Goal: Task Accomplishment & Management: Use online tool/utility

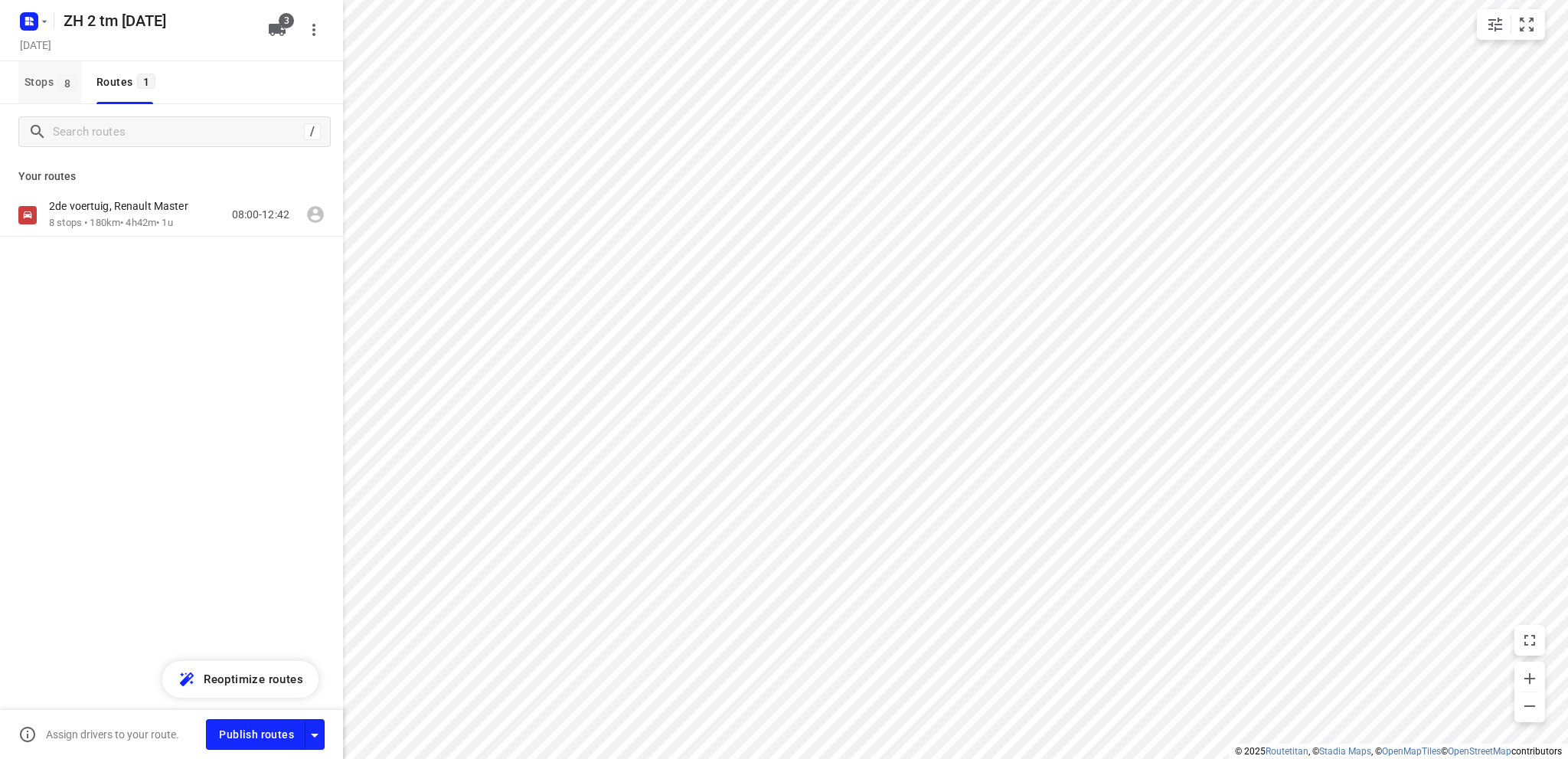
click at [27, 75] on span "Stops 8" at bounding box center [52, 82] width 56 height 19
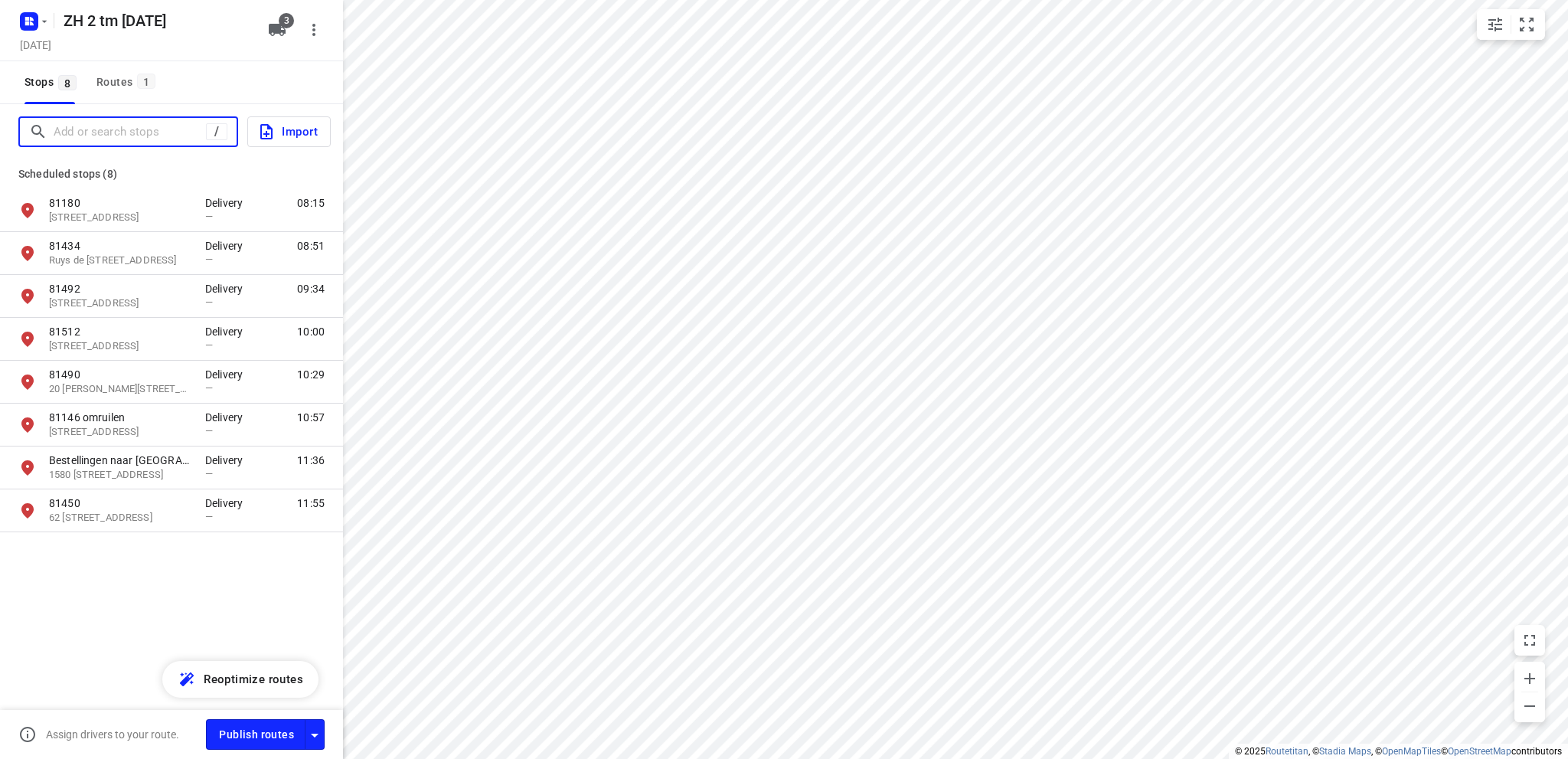
click at [55, 128] on input "Add or search stops" at bounding box center [129, 131] width 153 height 23
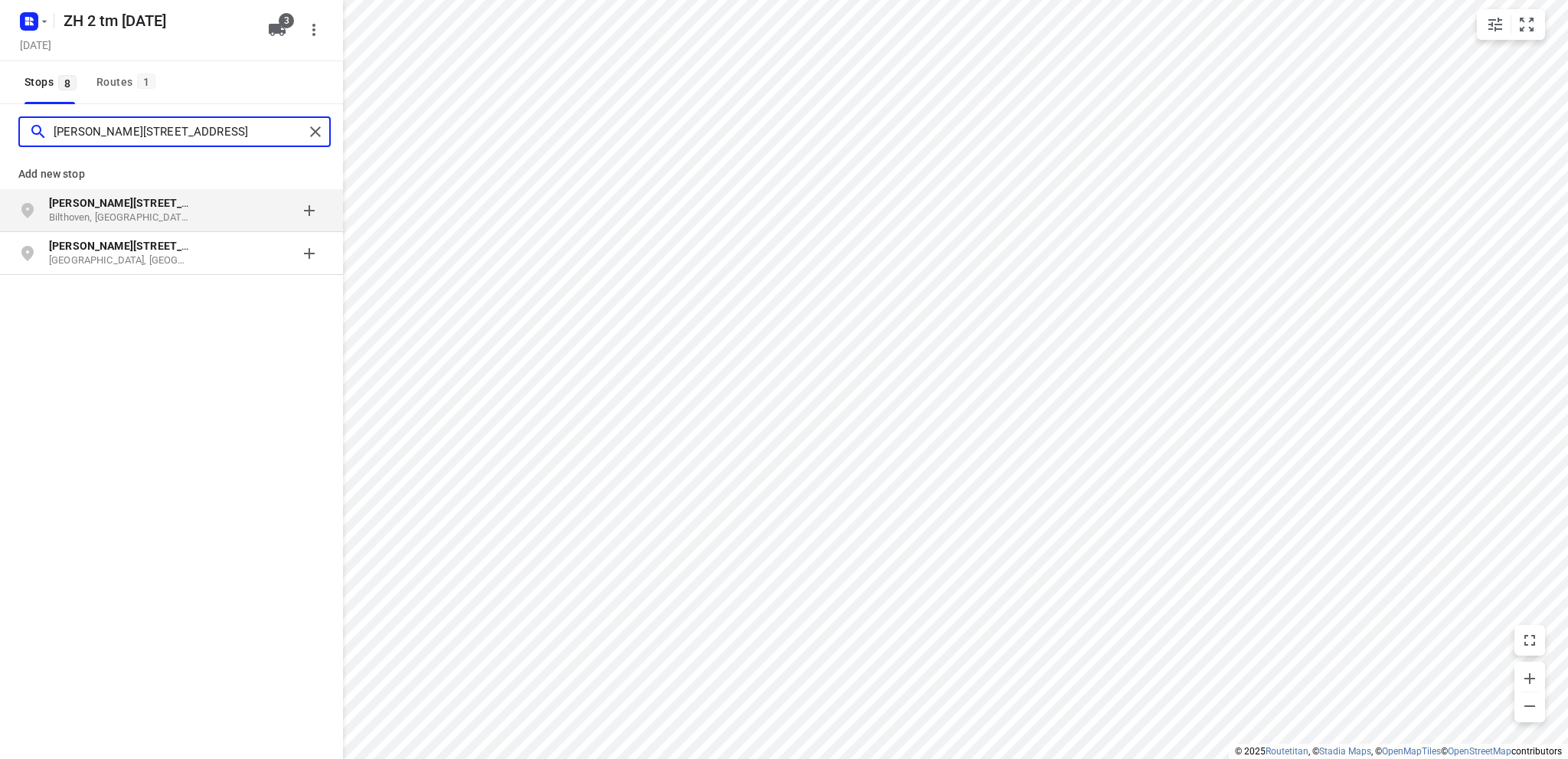
type input "[PERSON_NAME][STREET_ADDRESS]"
click at [72, 211] on p "Bilthoven, [GEOGRAPHIC_DATA]" at bounding box center [119, 218] width 141 height 15
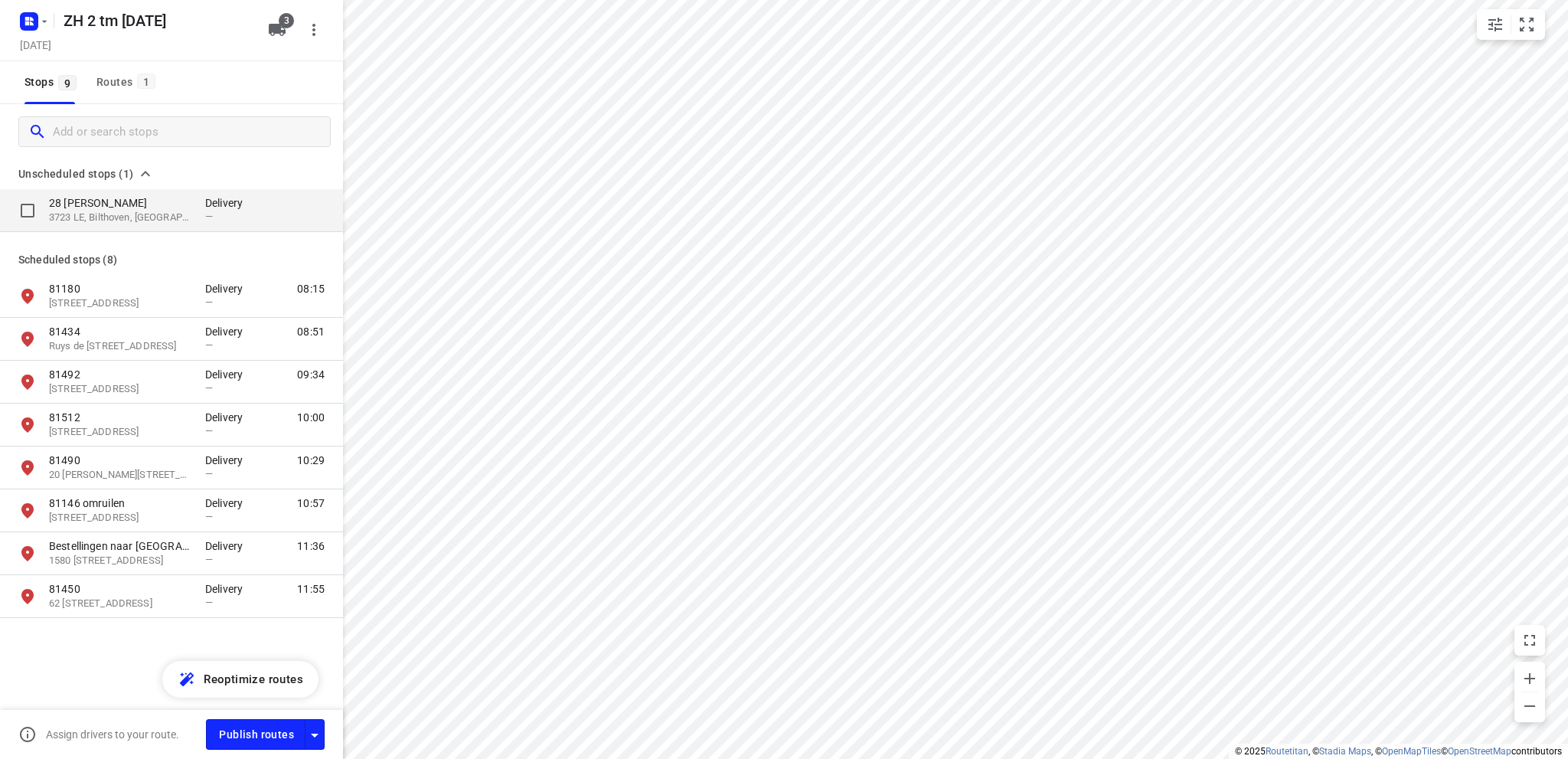
click at [96, 208] on p "28 [PERSON_NAME]" at bounding box center [119, 202] width 141 height 15
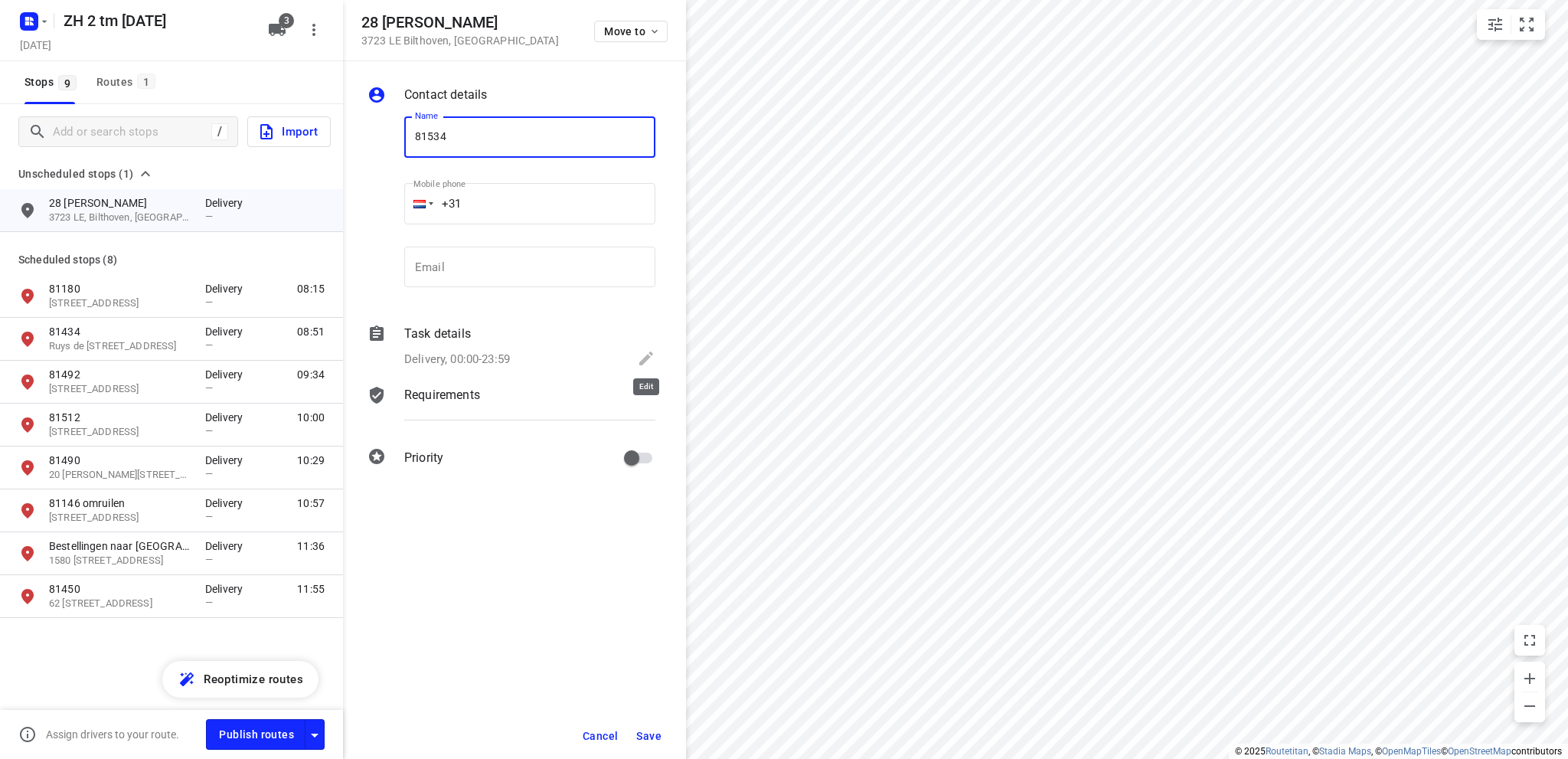
type input "81534"
click at [646, 355] on icon at bounding box center [646, 359] width 19 height 19
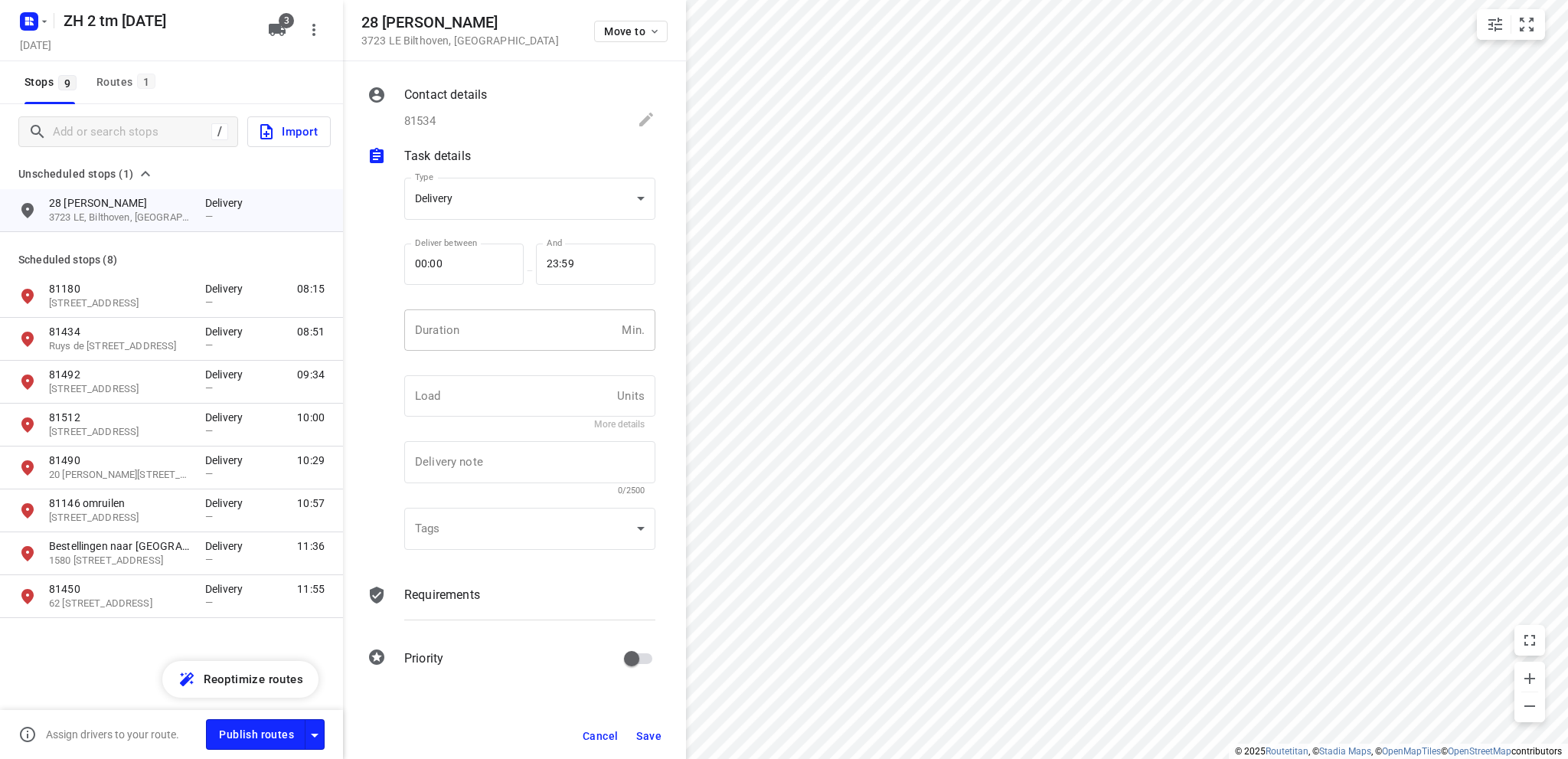
click at [497, 340] on input "number" at bounding box center [510, 330] width 212 height 41
type input "10"
click at [652, 735] on span "Save" at bounding box center [648, 736] width 25 height 12
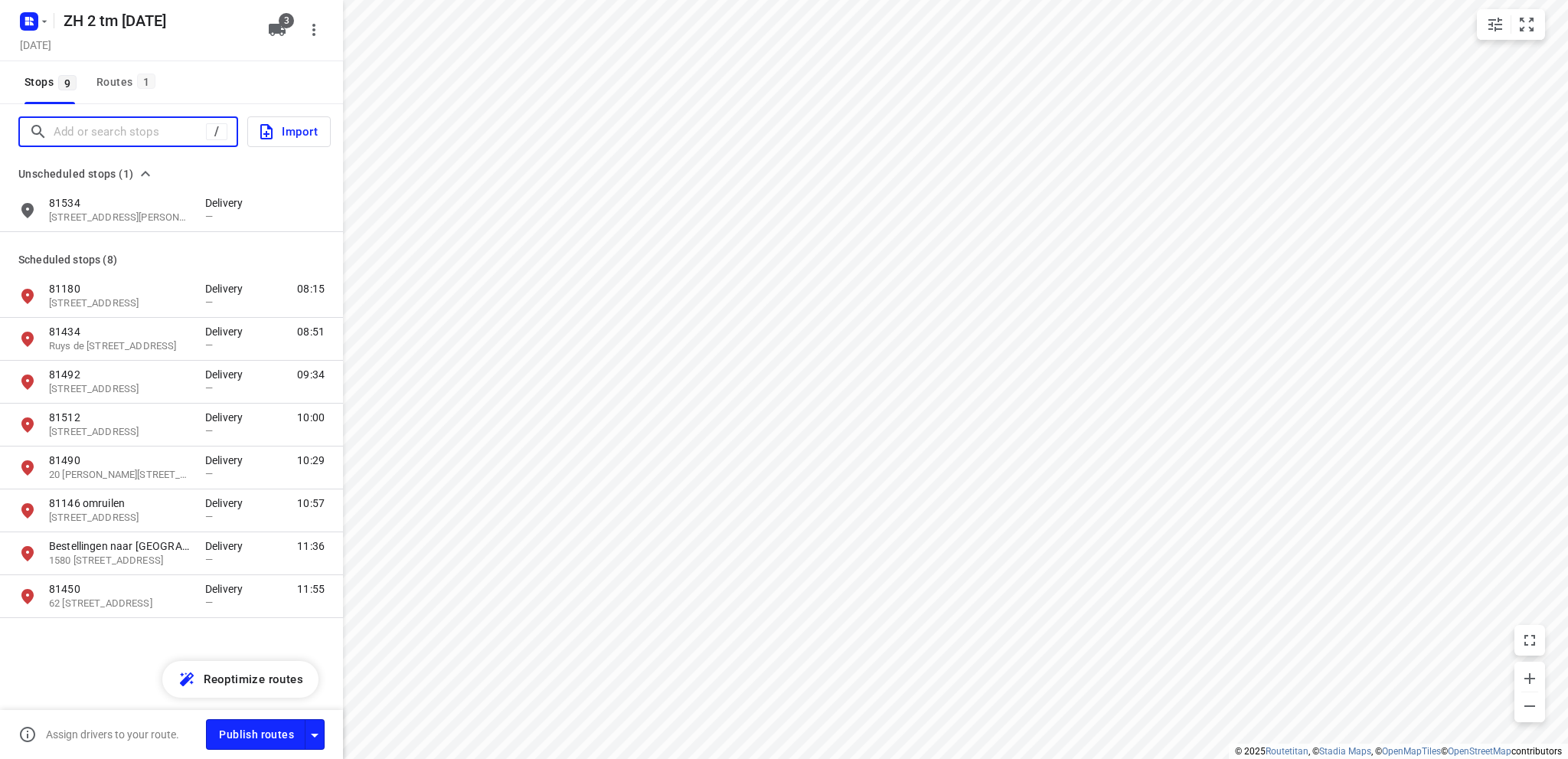
click at [116, 129] on input "Add or search stops" at bounding box center [129, 131] width 153 height 23
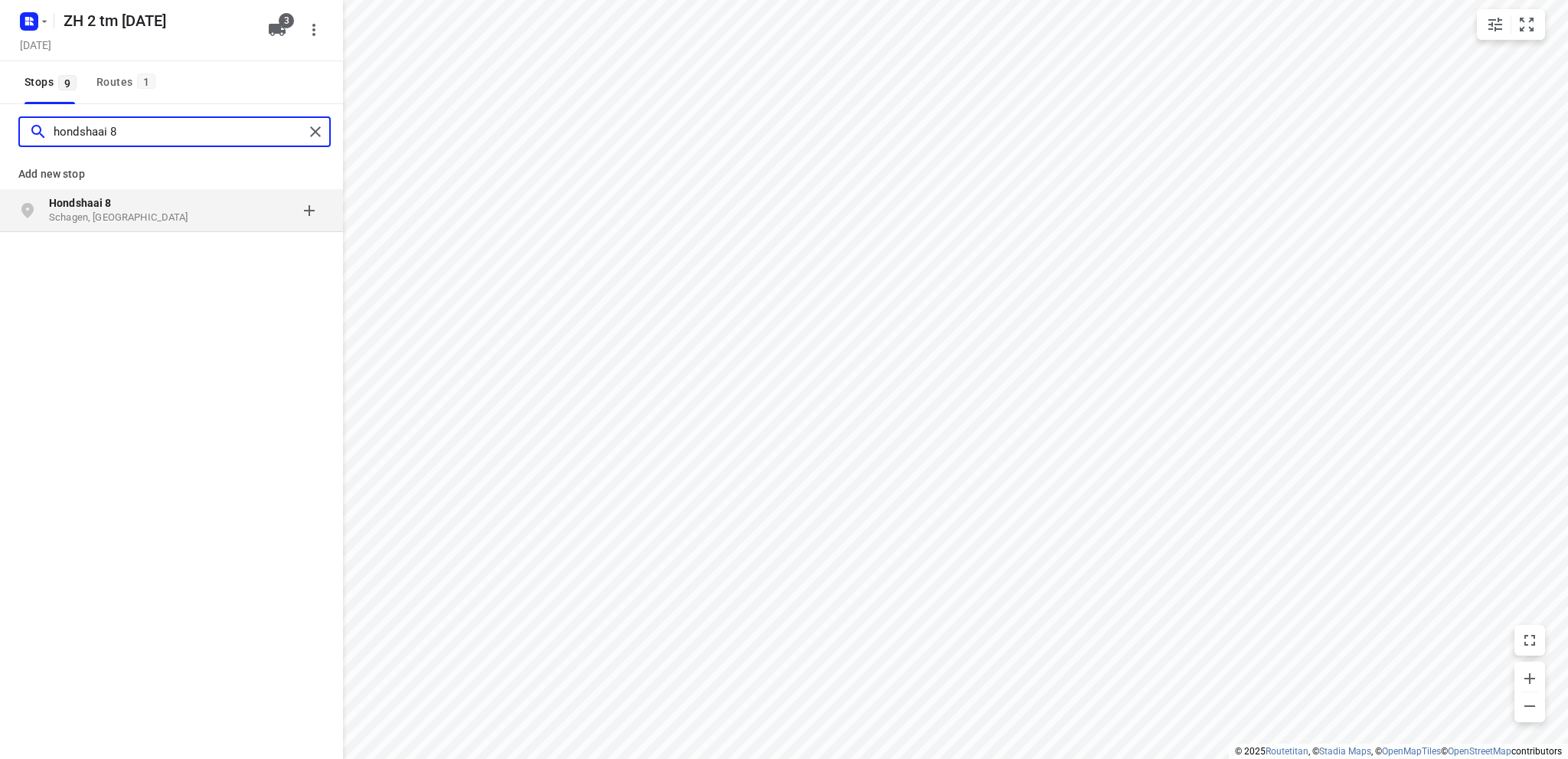
type input "hondshaai 8"
click at [86, 214] on p "Schagen, [GEOGRAPHIC_DATA]" at bounding box center [119, 218] width 141 height 15
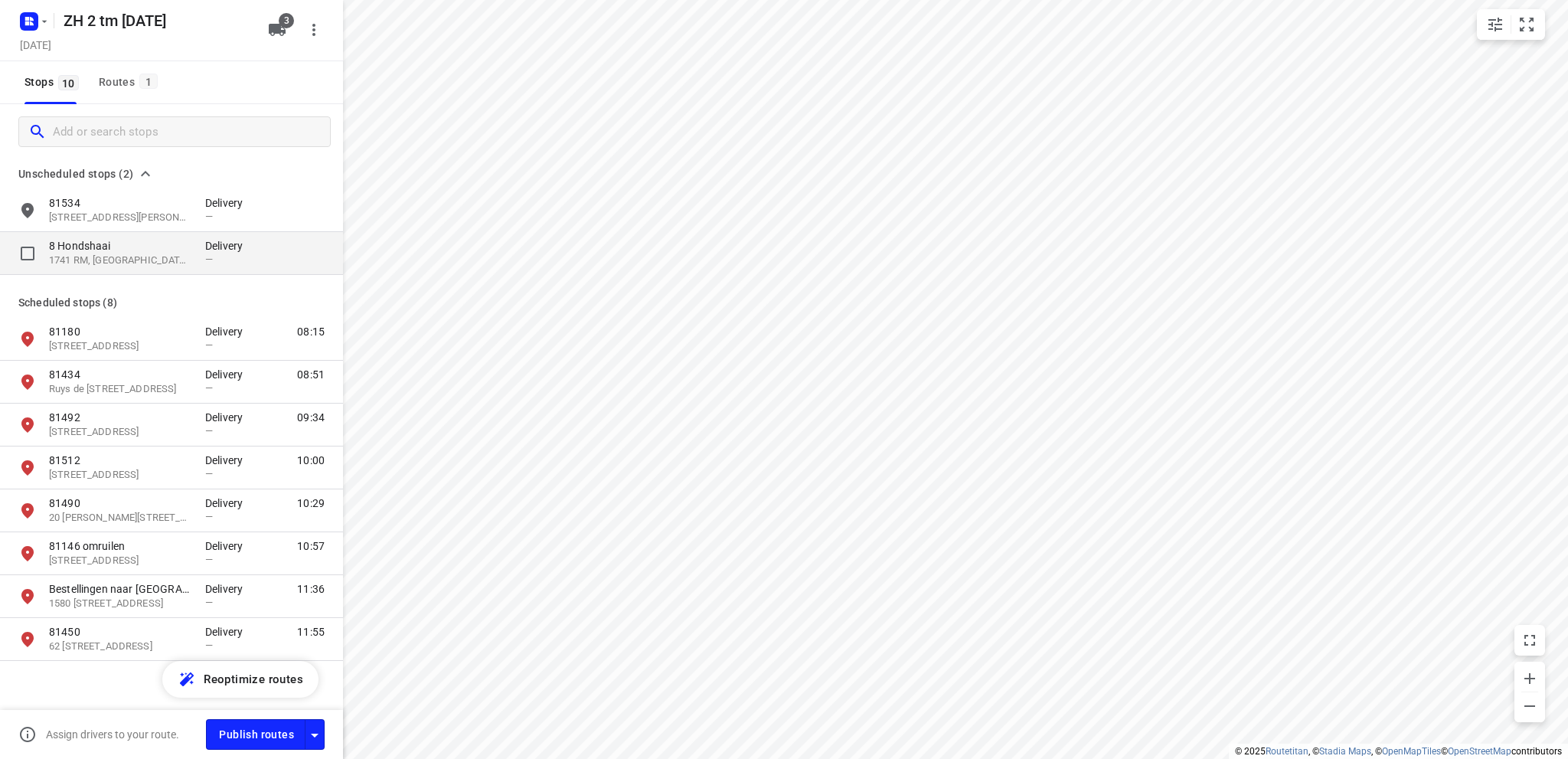
click at [110, 248] on p "8 Hondshaai" at bounding box center [119, 246] width 141 height 15
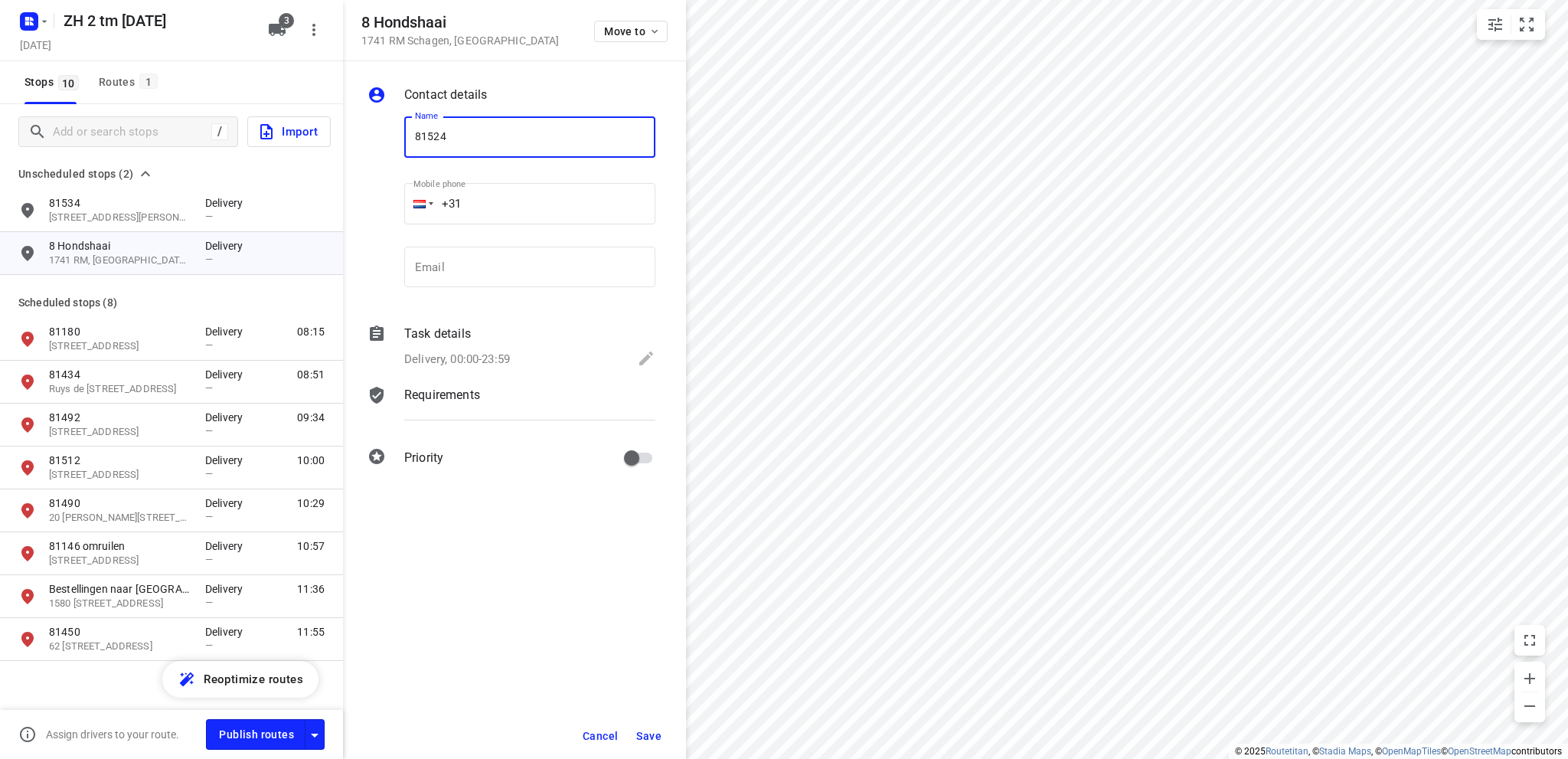
type input "81524"
click at [649, 355] on icon at bounding box center [646, 359] width 19 height 19
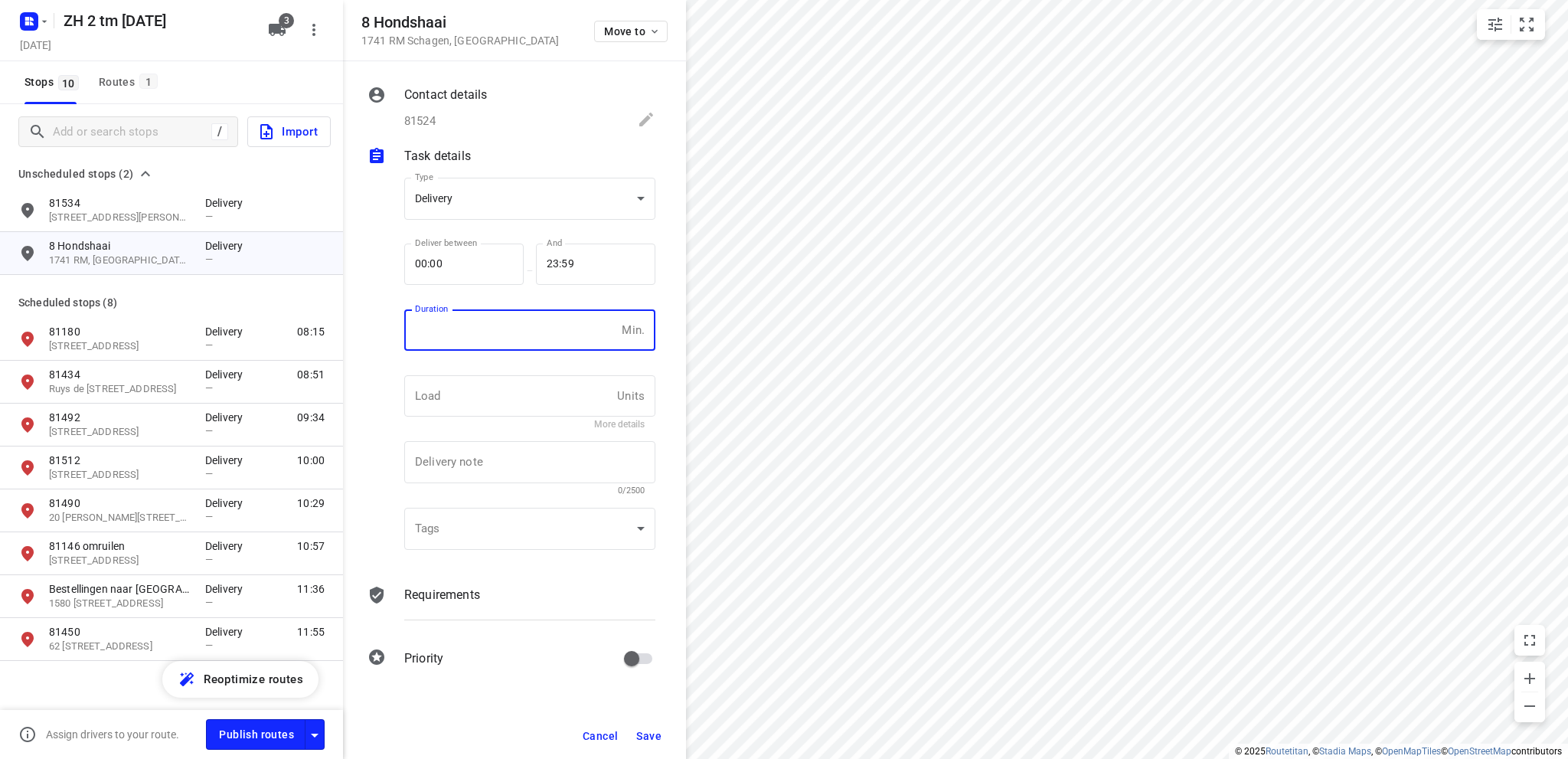
click at [555, 330] on input "number" at bounding box center [510, 330] width 212 height 41
type input "110"
click at [650, 734] on span "Save" at bounding box center [648, 736] width 25 height 12
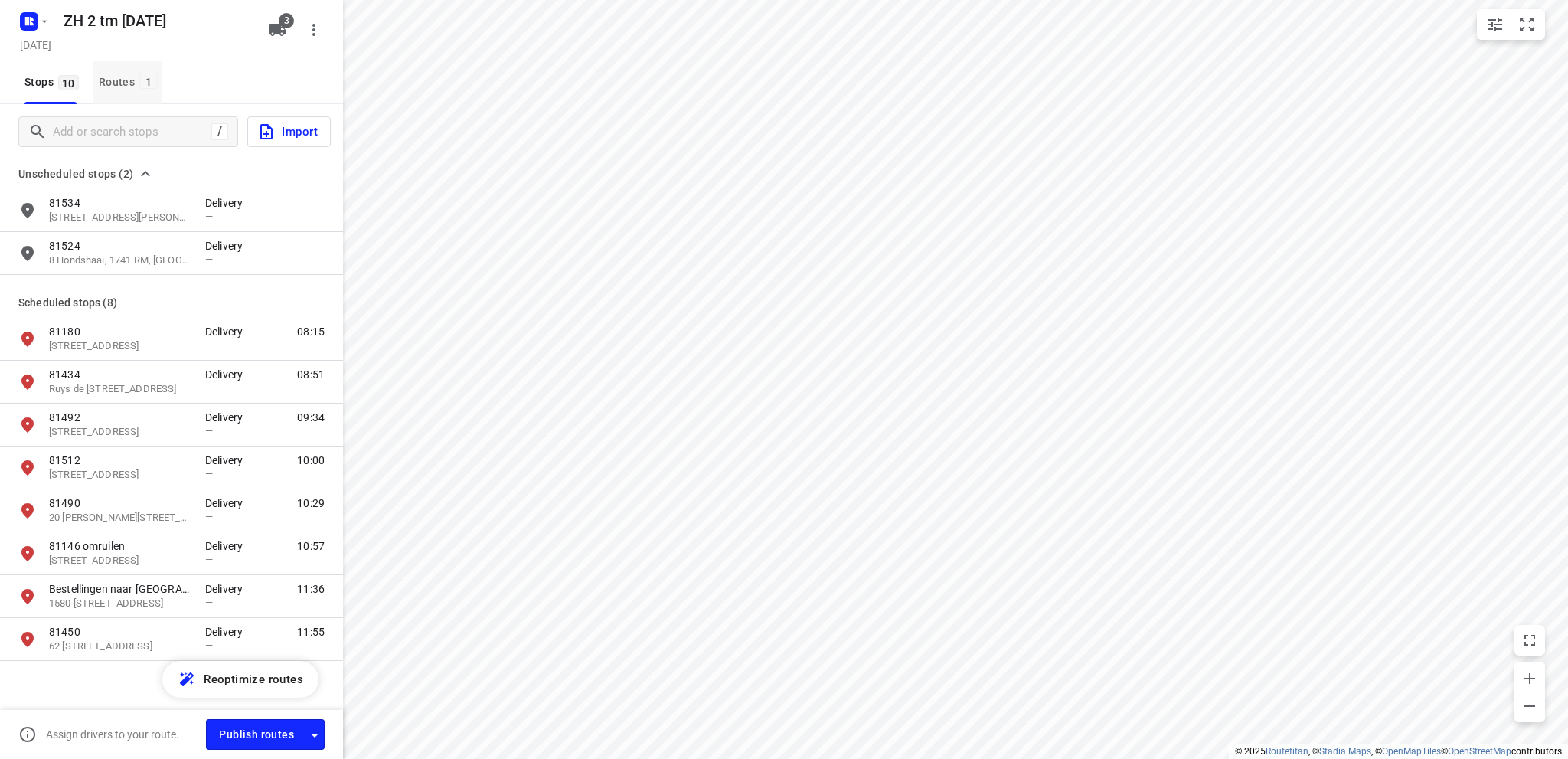
click at [132, 82] on div "Routes 1" at bounding box center [130, 82] width 64 height 19
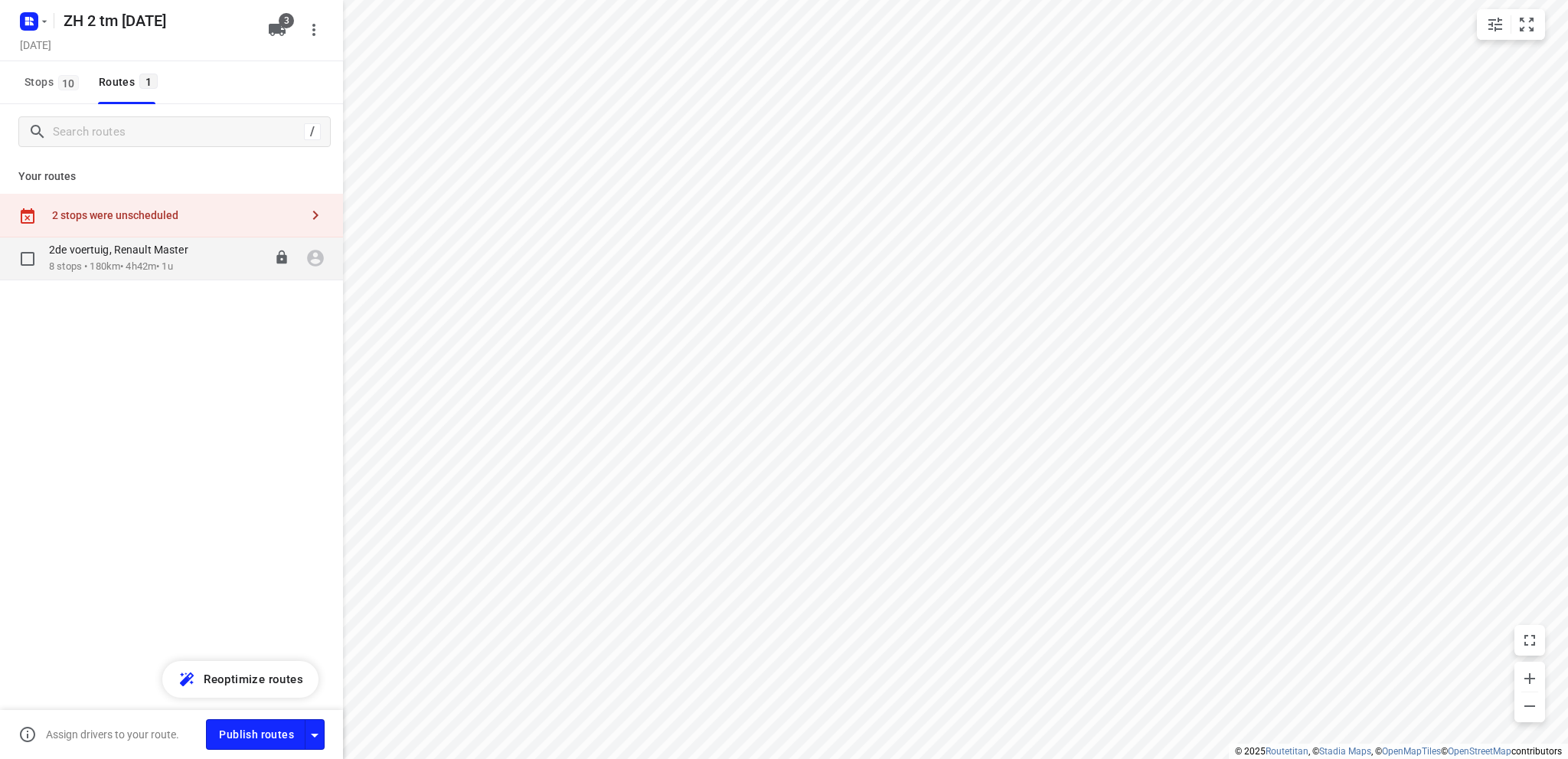
click at [132, 258] on div "2de voertuig, Renault Master" at bounding box center [126, 251] width 155 height 17
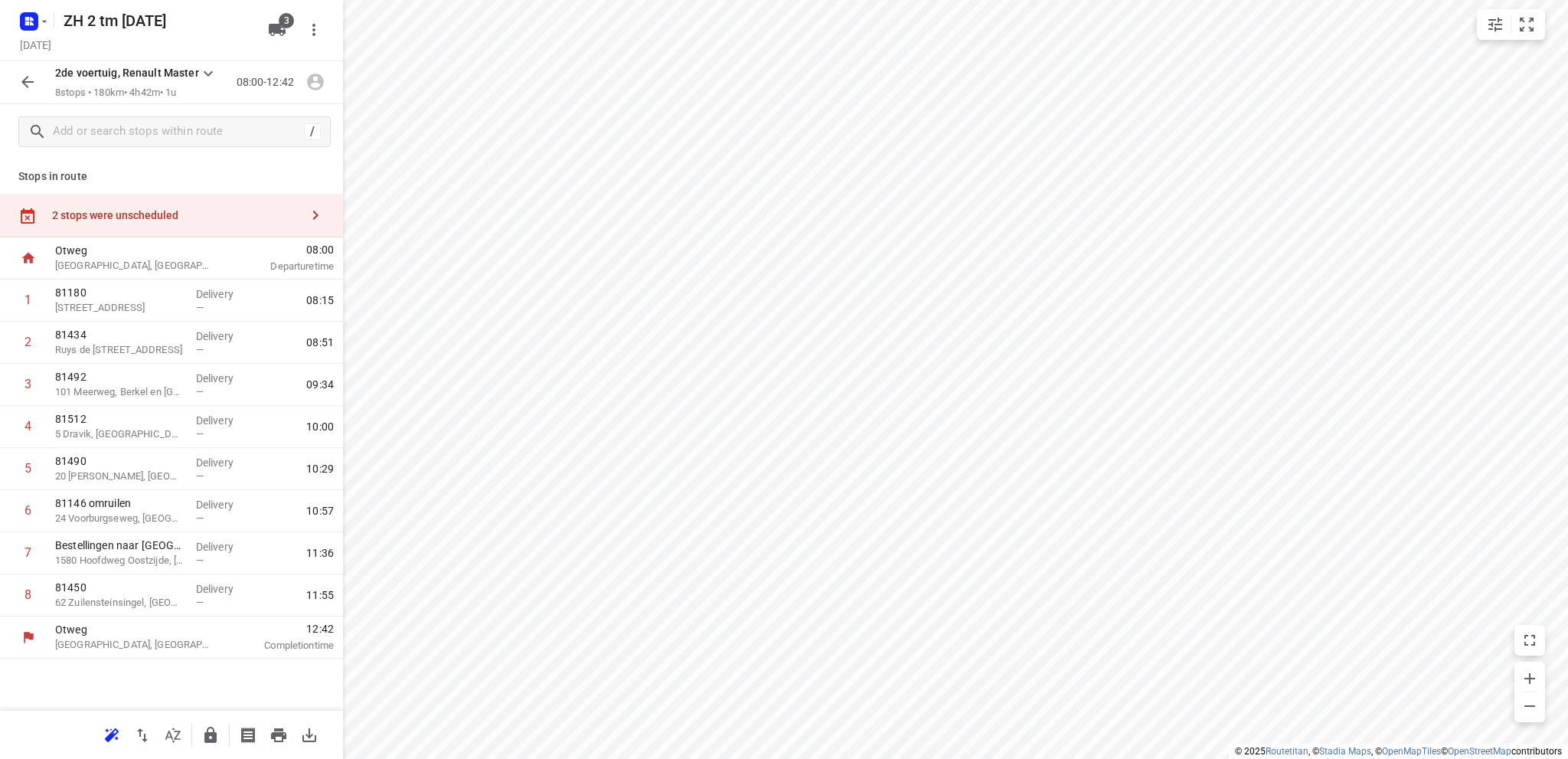
click at [166, 222] on div "2 stops were unscheduled" at bounding box center [171, 216] width 343 height 44
click at [371, 181] on input "grid" at bounding box center [371, 180] width 31 height 31
checkbox input "true"
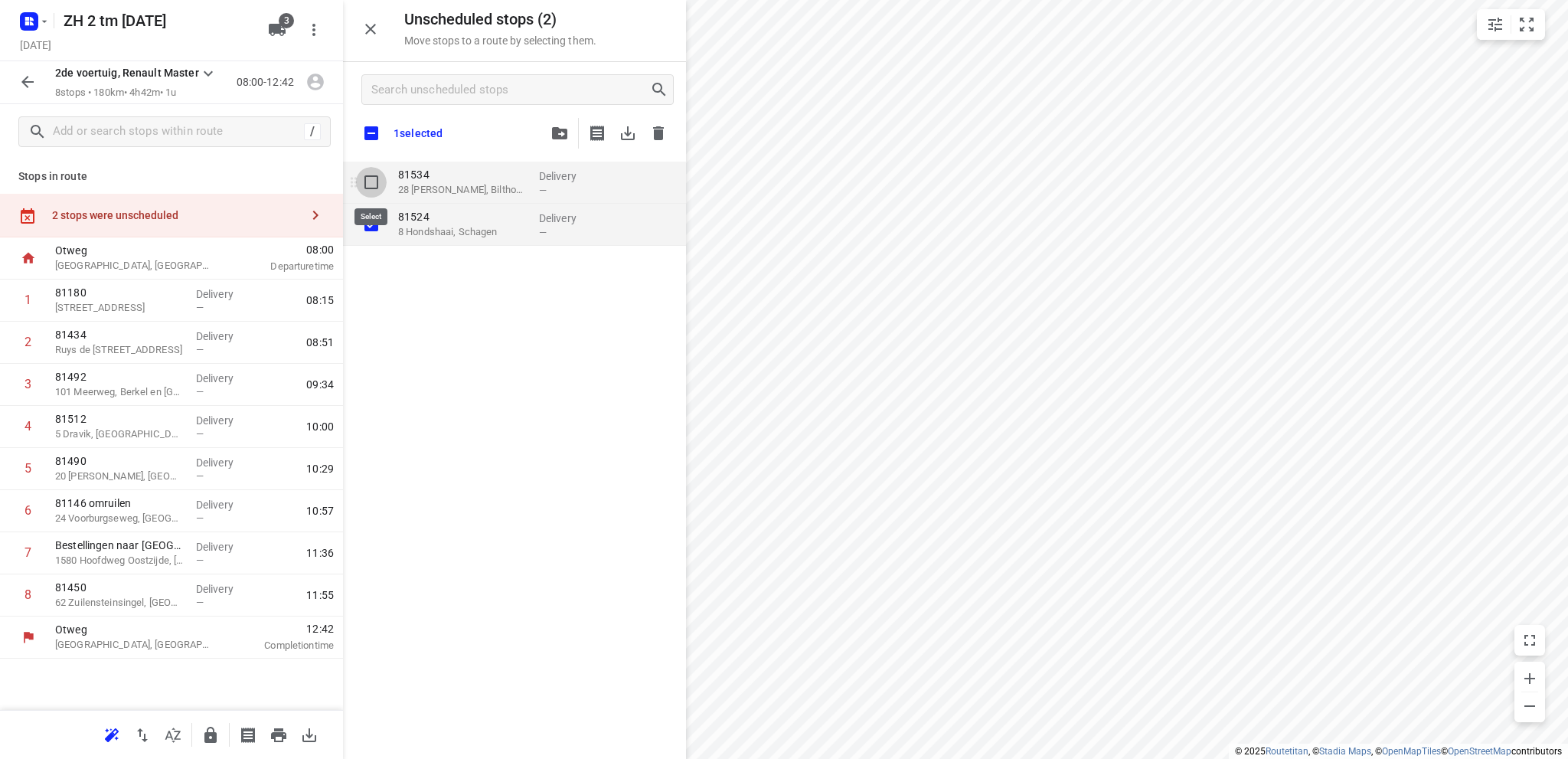
click at [371, 179] on input "grid" at bounding box center [371, 182] width 31 height 31
checkbox input "true"
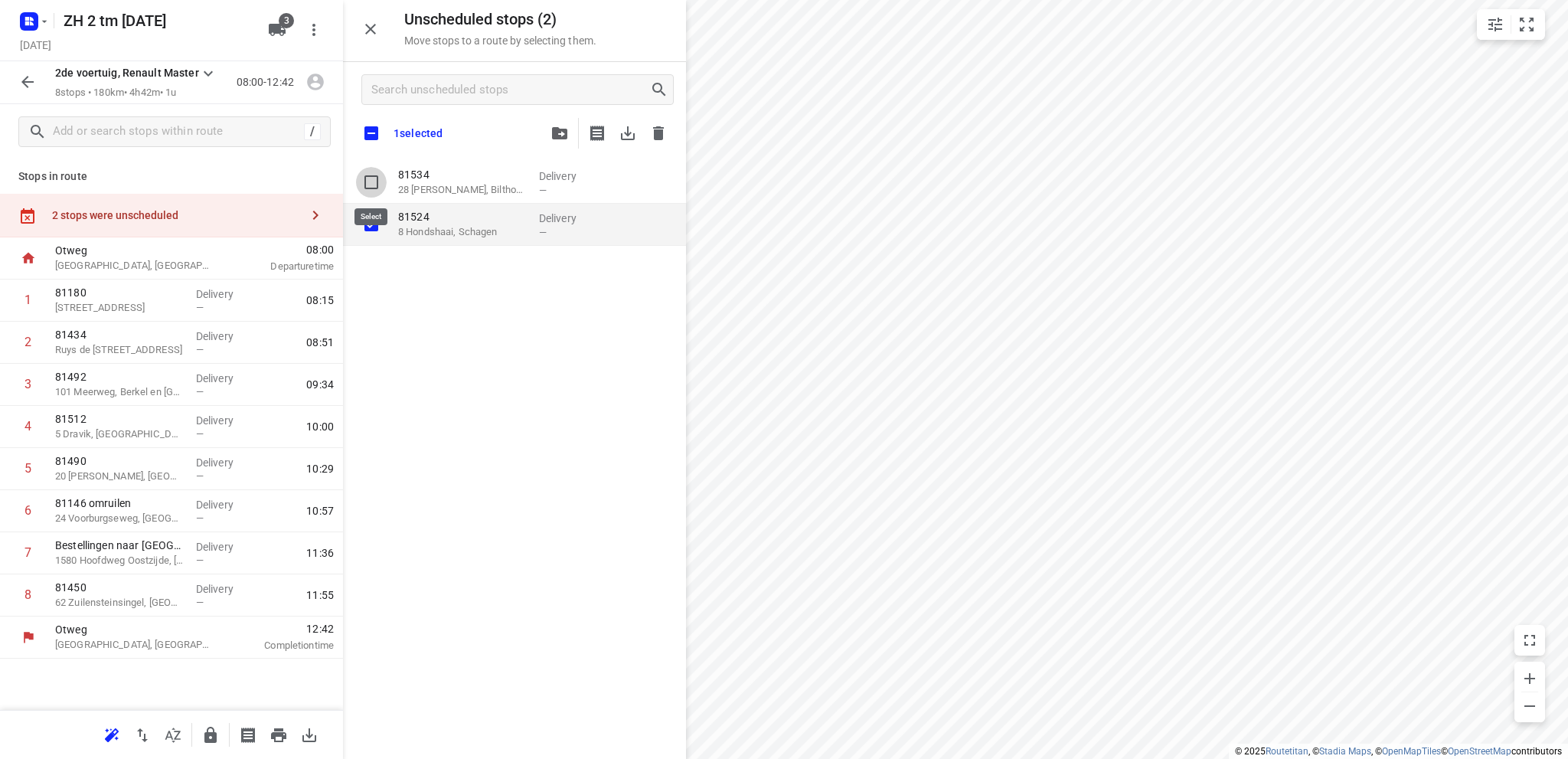
checkbox input "true"
click at [625, 129] on icon "button" at bounding box center [629, 133] width 19 height 19
click at [613, 118] on button "button" at bounding box center [628, 133] width 31 height 31
click at [31, 20] on icon "button" at bounding box center [32, 19] width 4 height 4
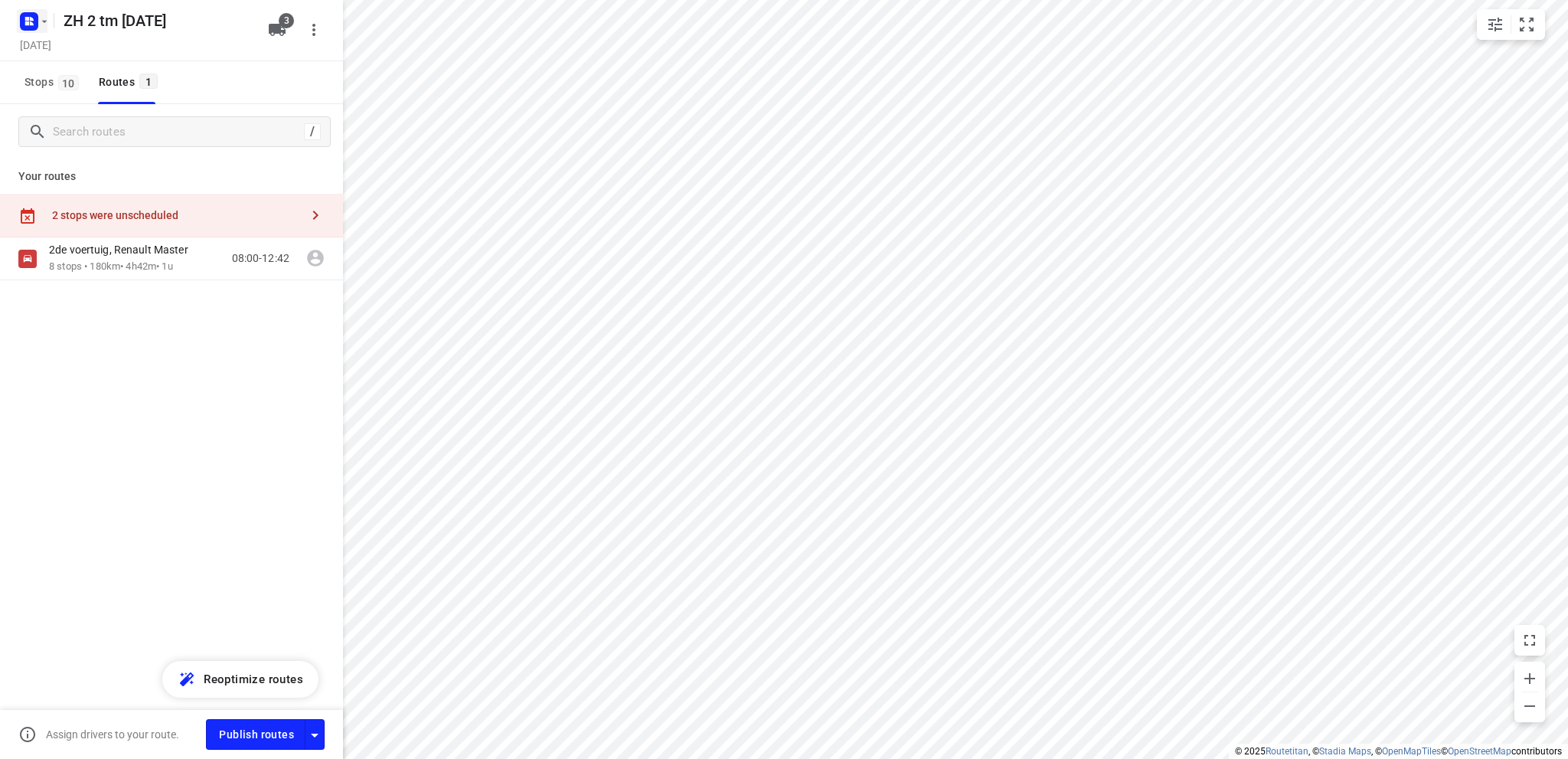
click at [31, 15] on rect "button" at bounding box center [29, 22] width 19 height 19
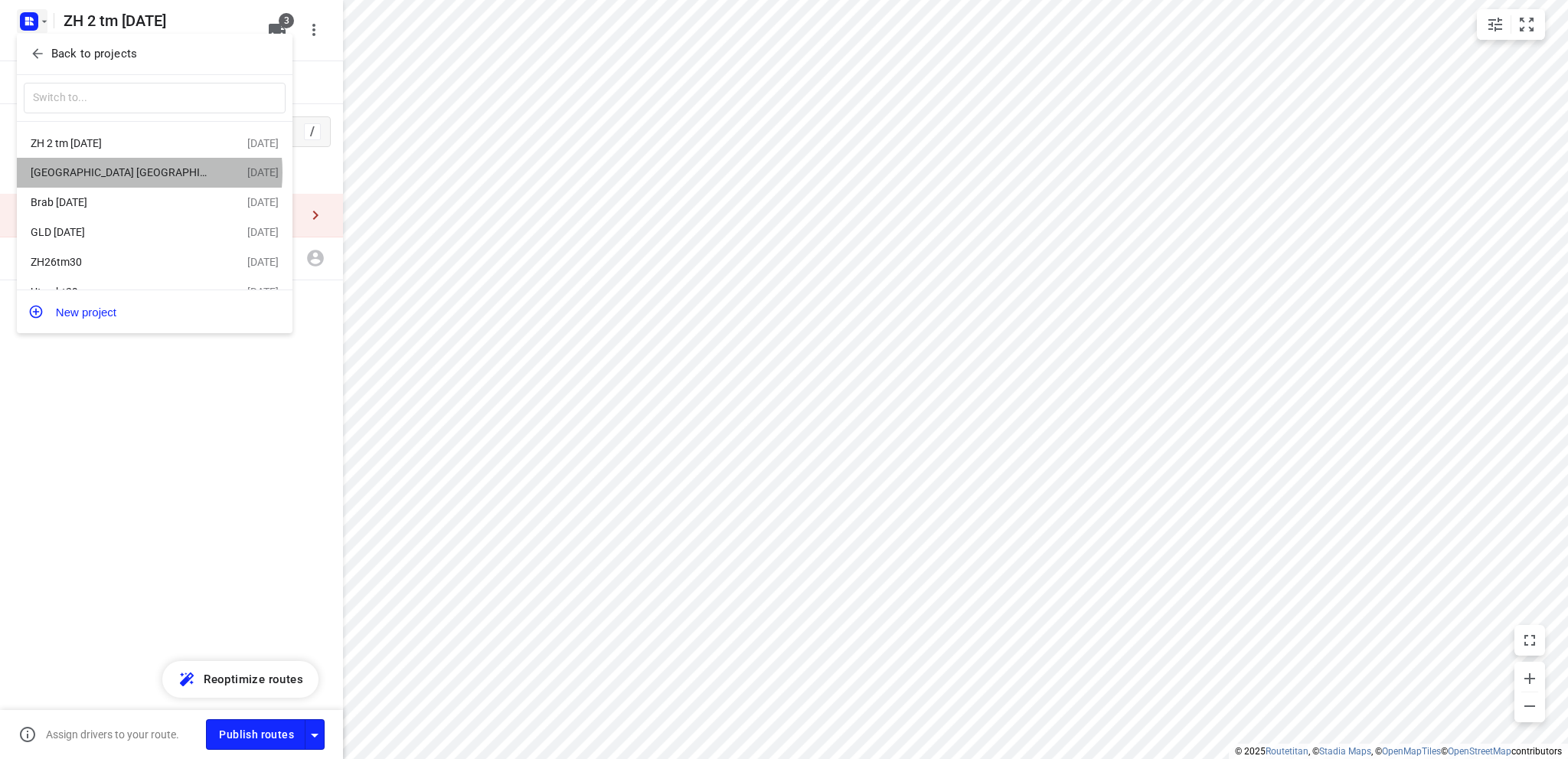
click at [123, 172] on div "Utrecht NH 5 september" at bounding box center [119, 171] width 176 height 12
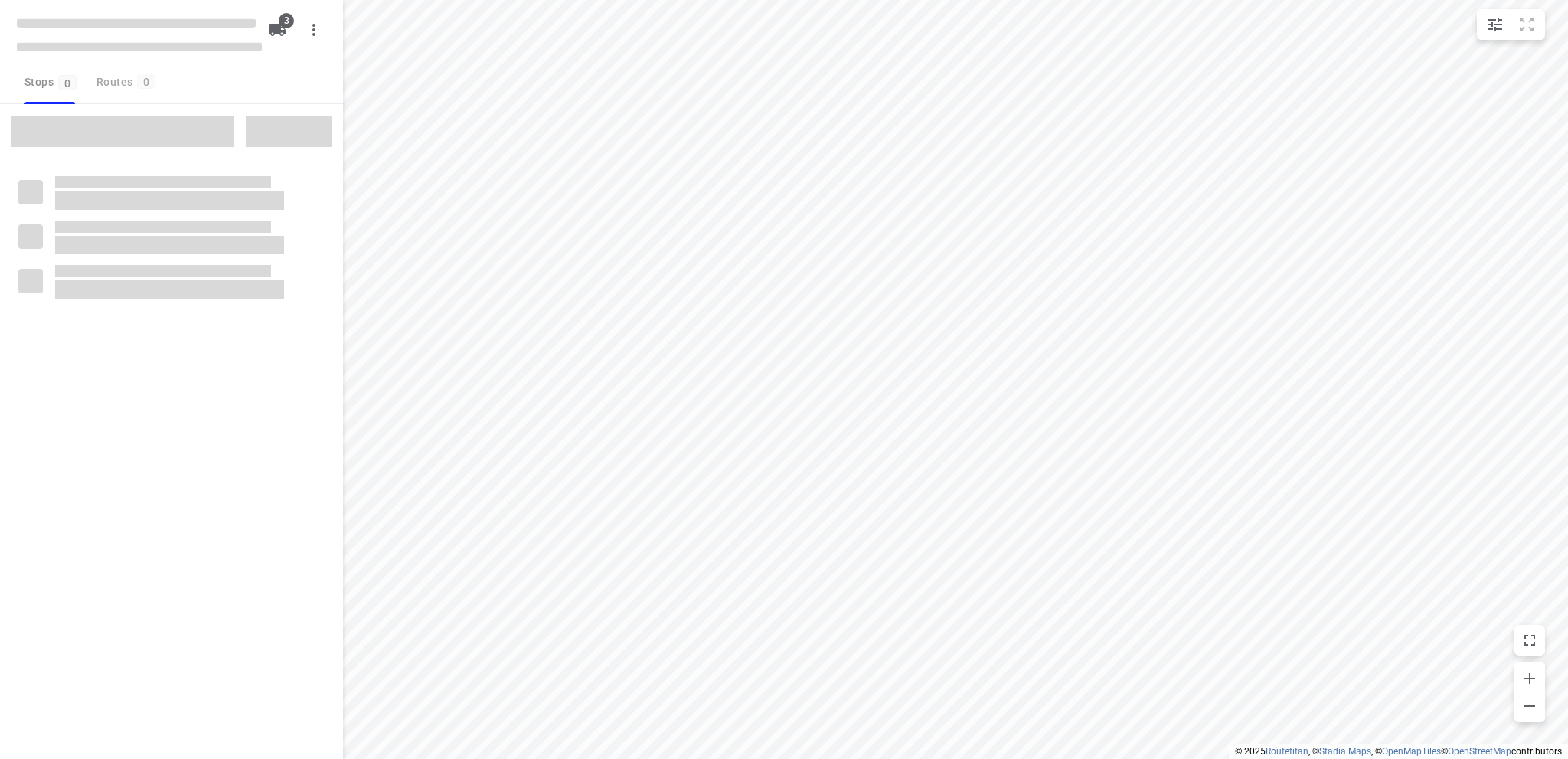
type input "distance"
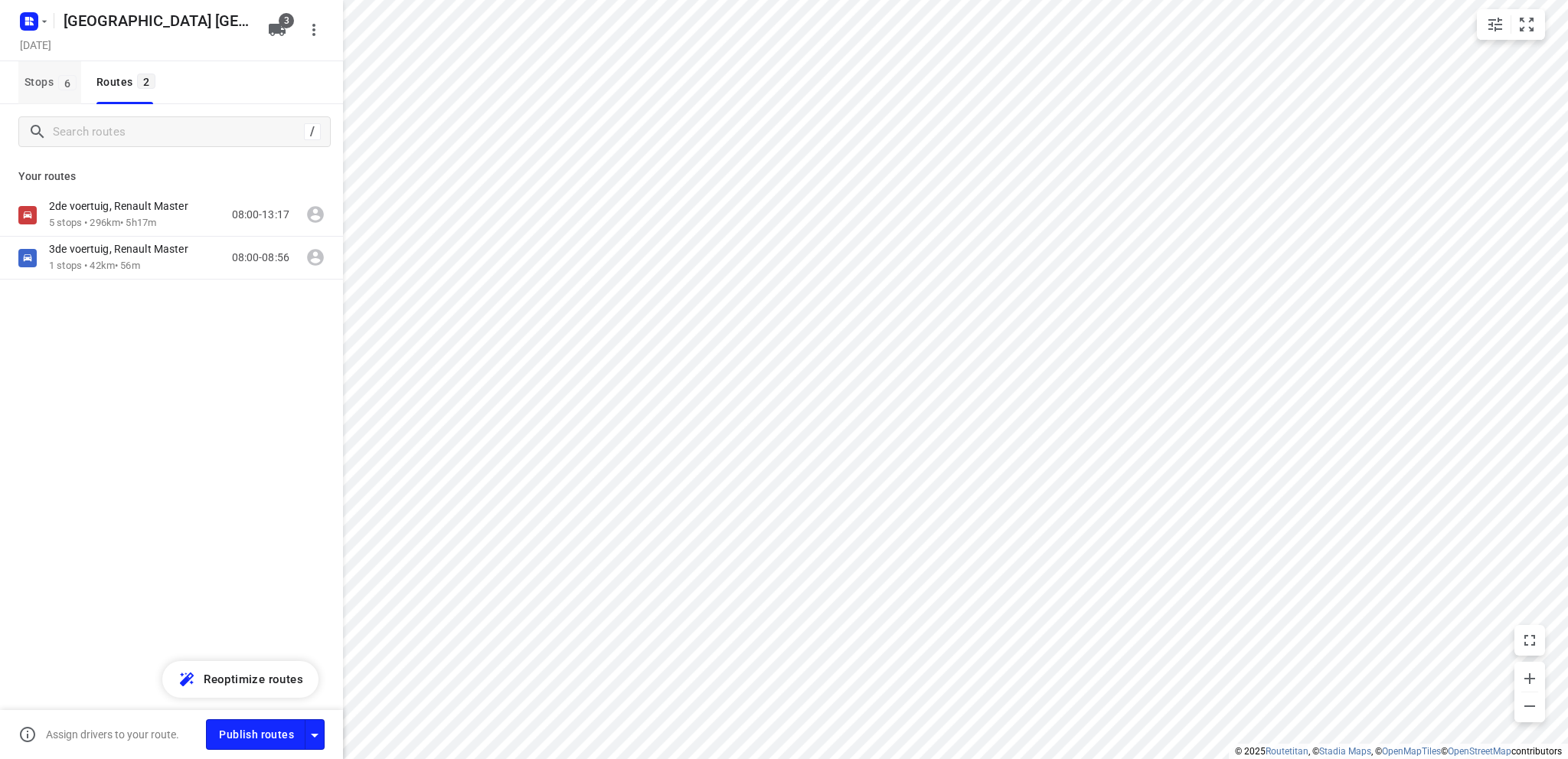
click at [38, 78] on span "Stops 6" at bounding box center [52, 82] width 56 height 19
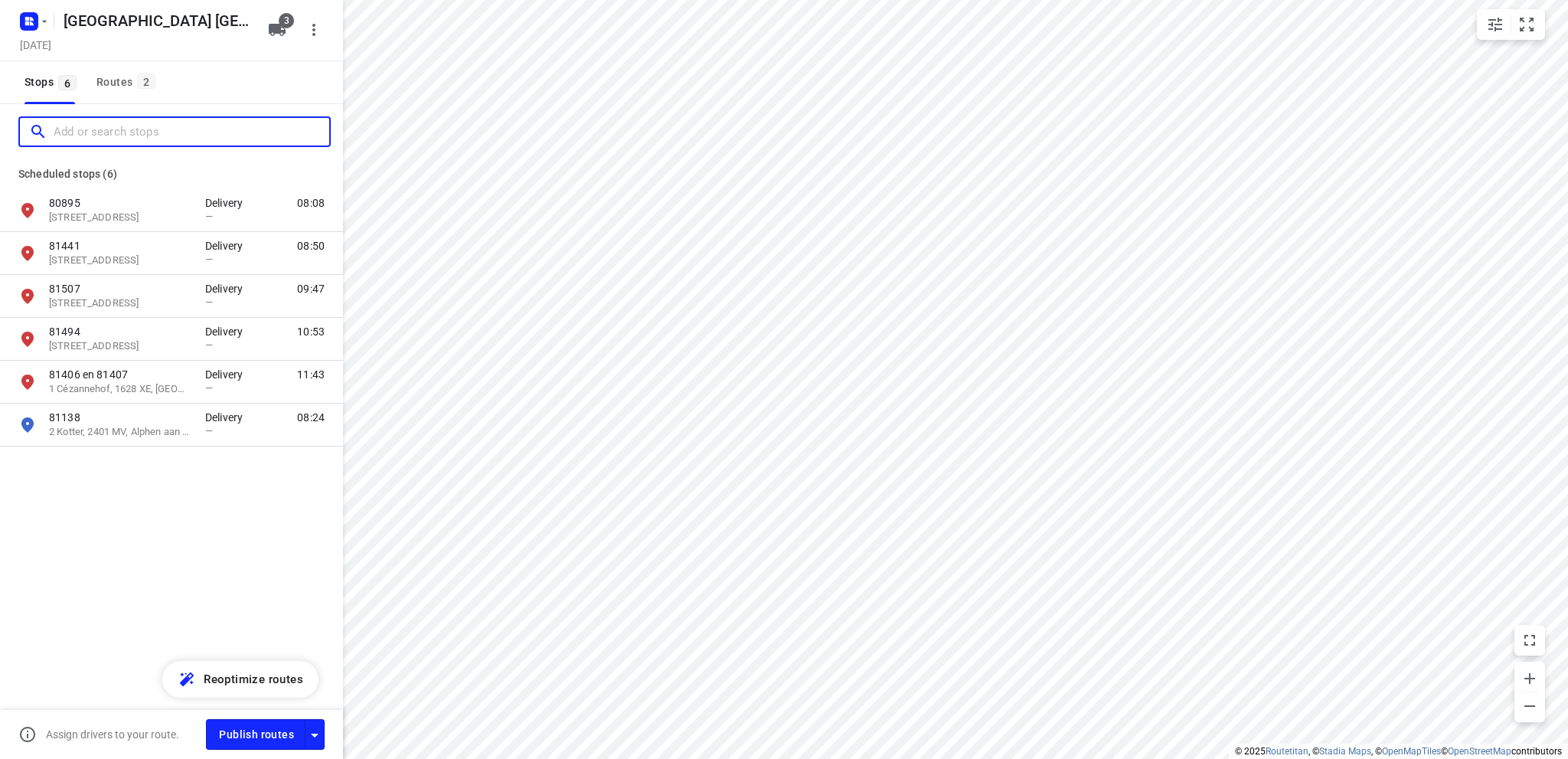
click at [94, 128] on input "Add or search stops" at bounding box center [191, 131] width 275 height 23
click at [53, 82] on span "Stops 6" at bounding box center [52, 82] width 56 height 19
click at [287, 132] on span "Import" at bounding box center [288, 131] width 61 height 20
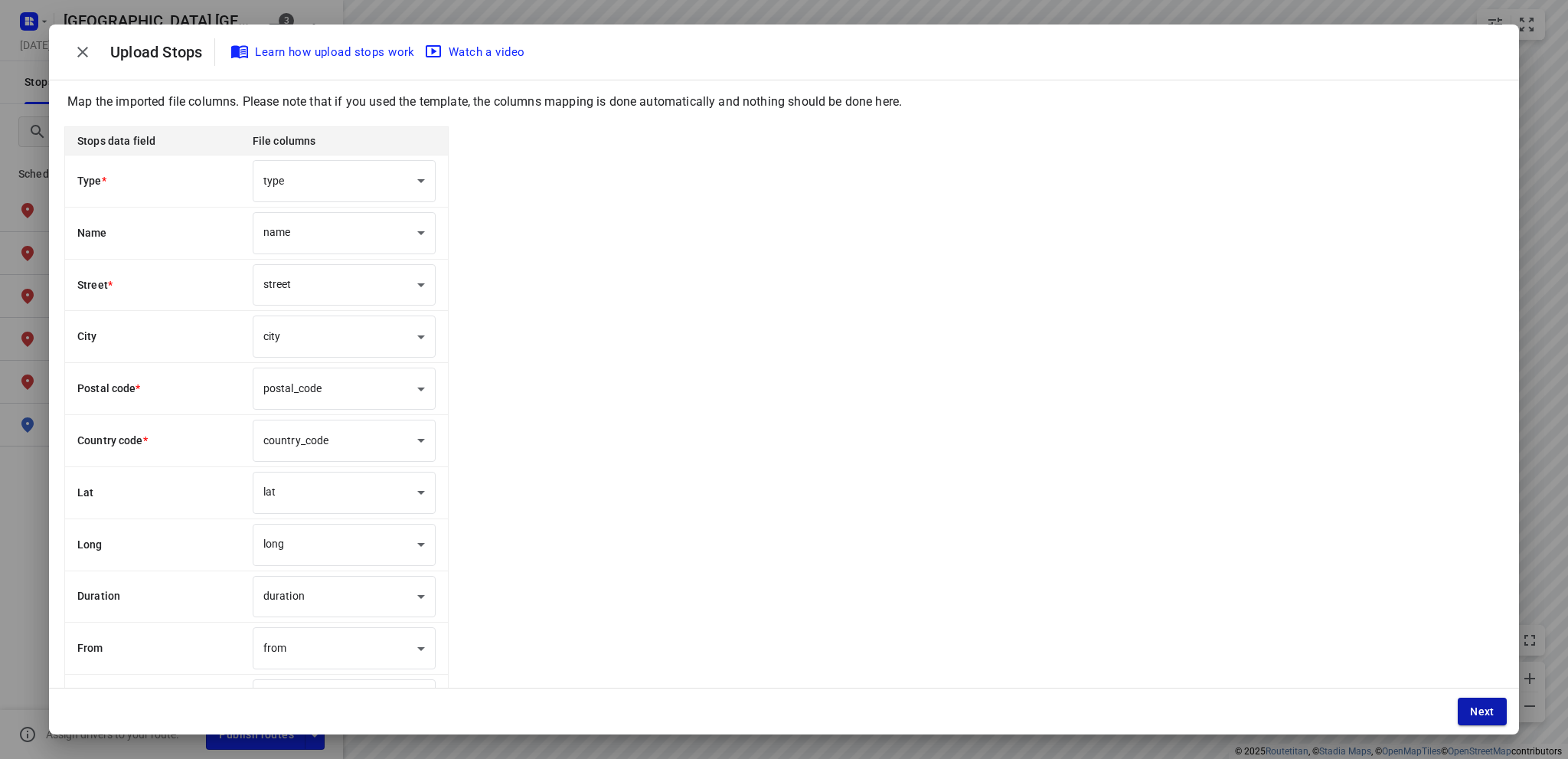
click at [1487, 710] on span "Next" at bounding box center [1483, 711] width 24 height 12
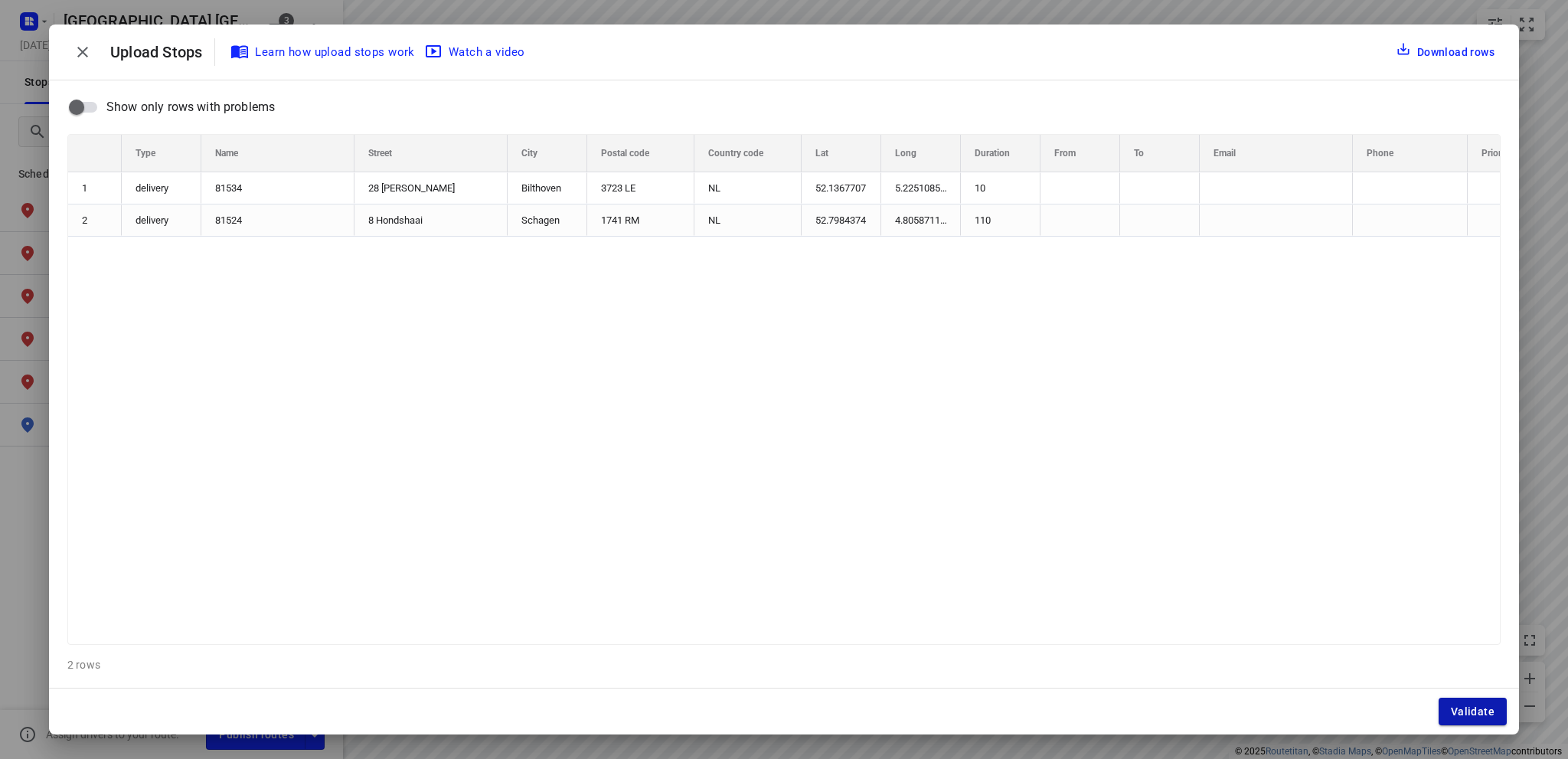
click at [1487, 710] on span "Validate" at bounding box center [1472, 711] width 44 height 12
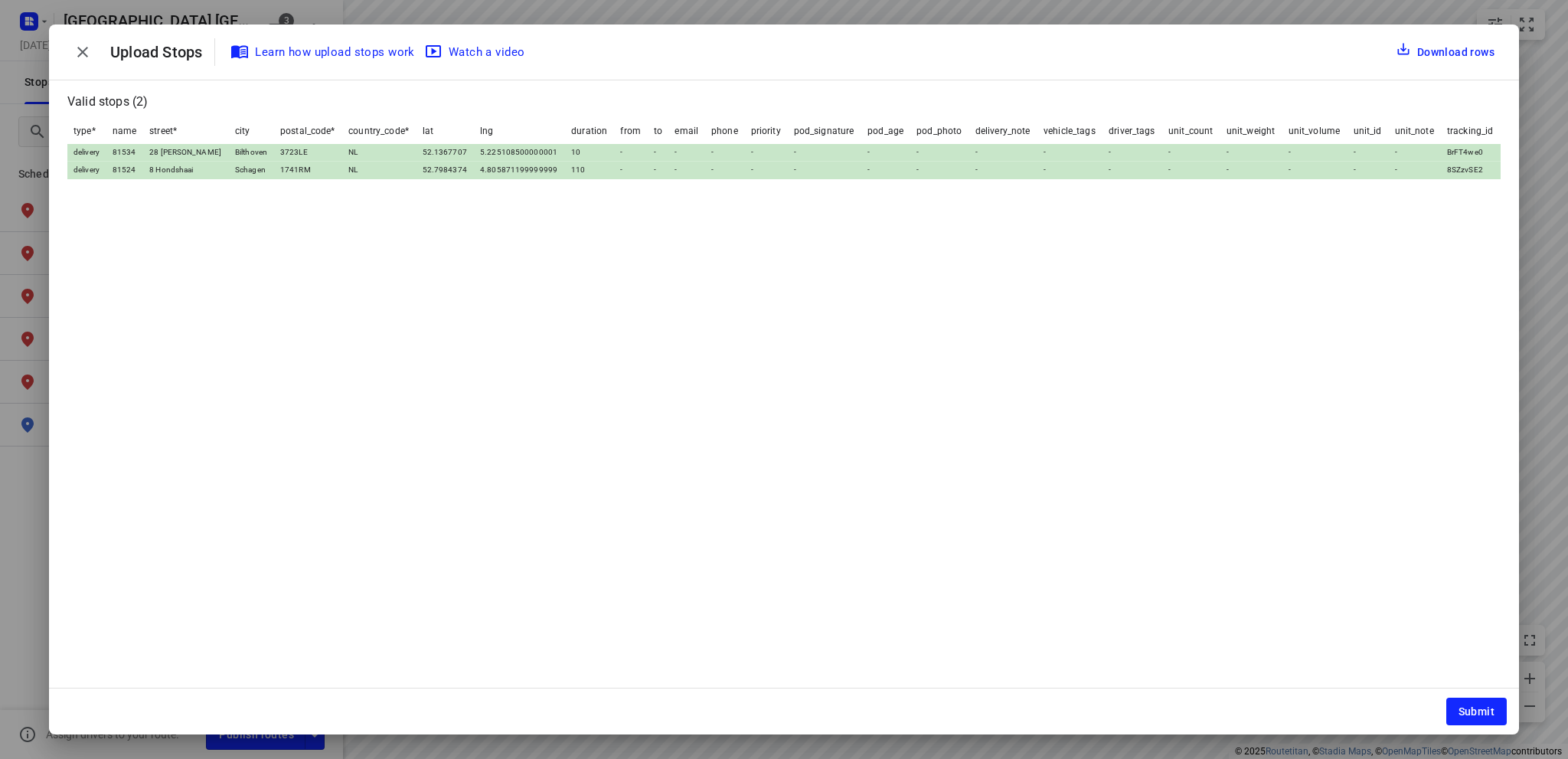
click at [1483, 710] on span "Submit" at bounding box center [1476, 711] width 36 height 12
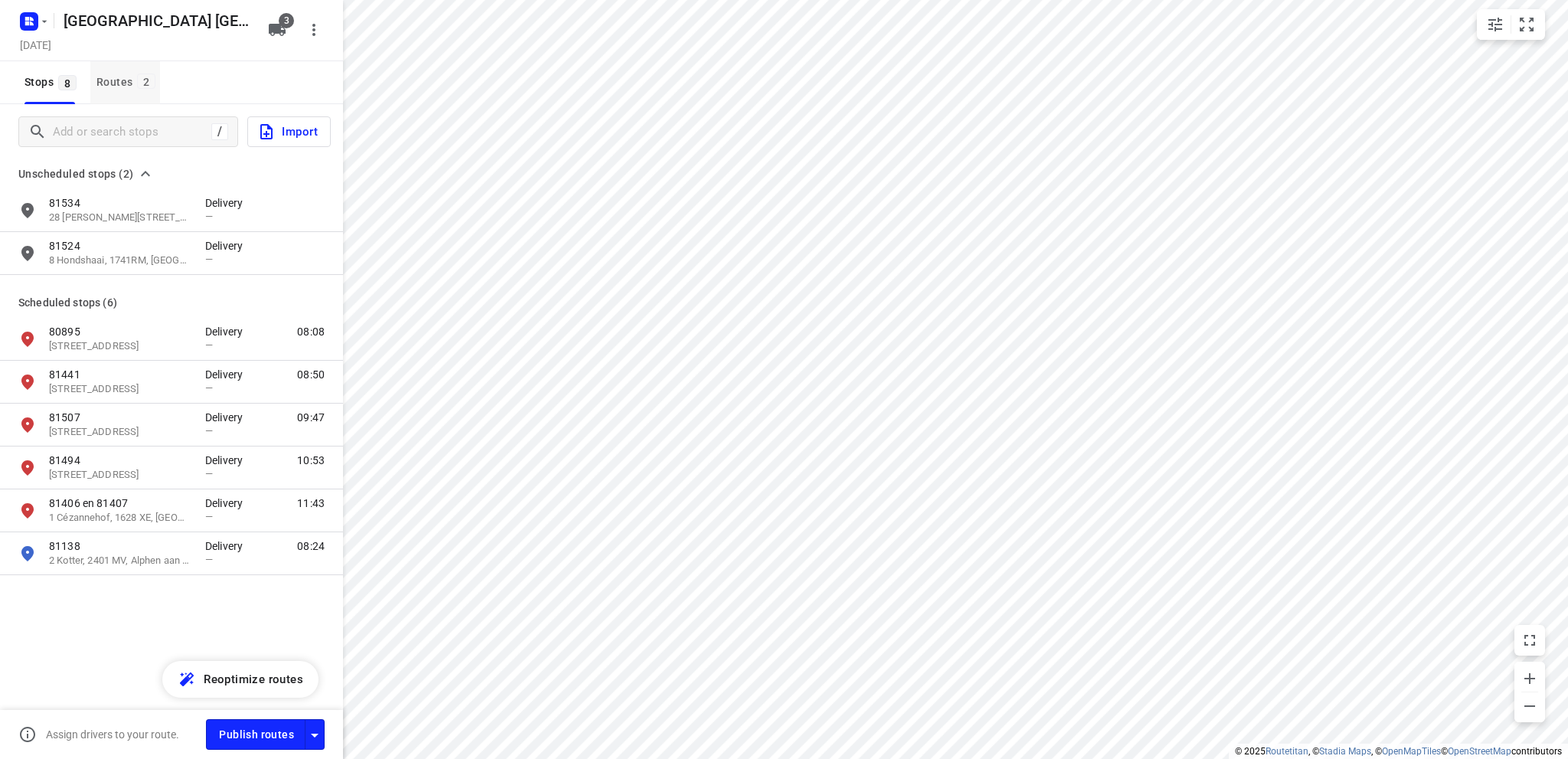
click at [118, 78] on div "Routes 2" at bounding box center [128, 82] width 64 height 19
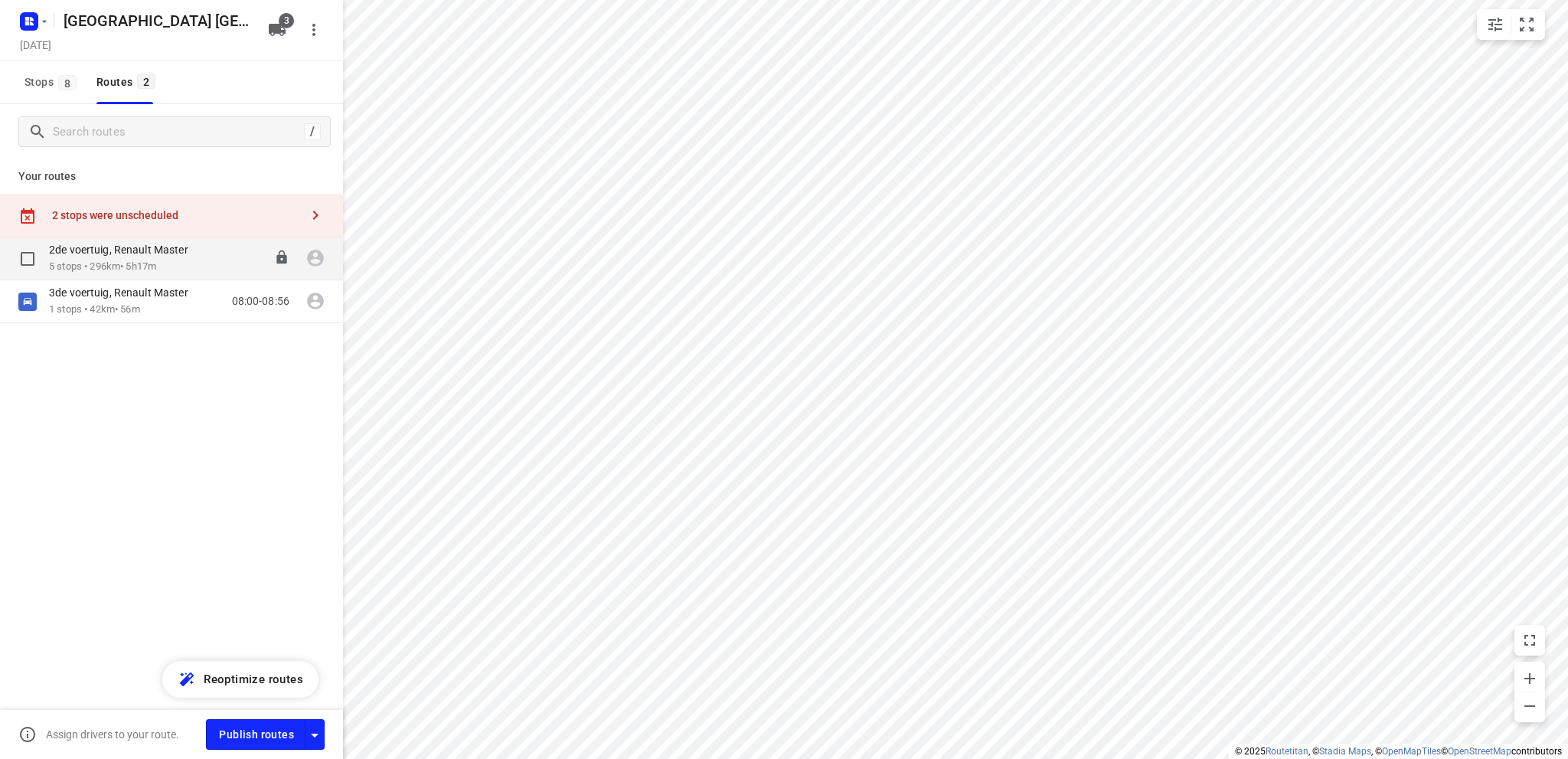
click at [115, 260] on p "5 stops • 296km • 5h17m" at bounding box center [126, 267] width 155 height 15
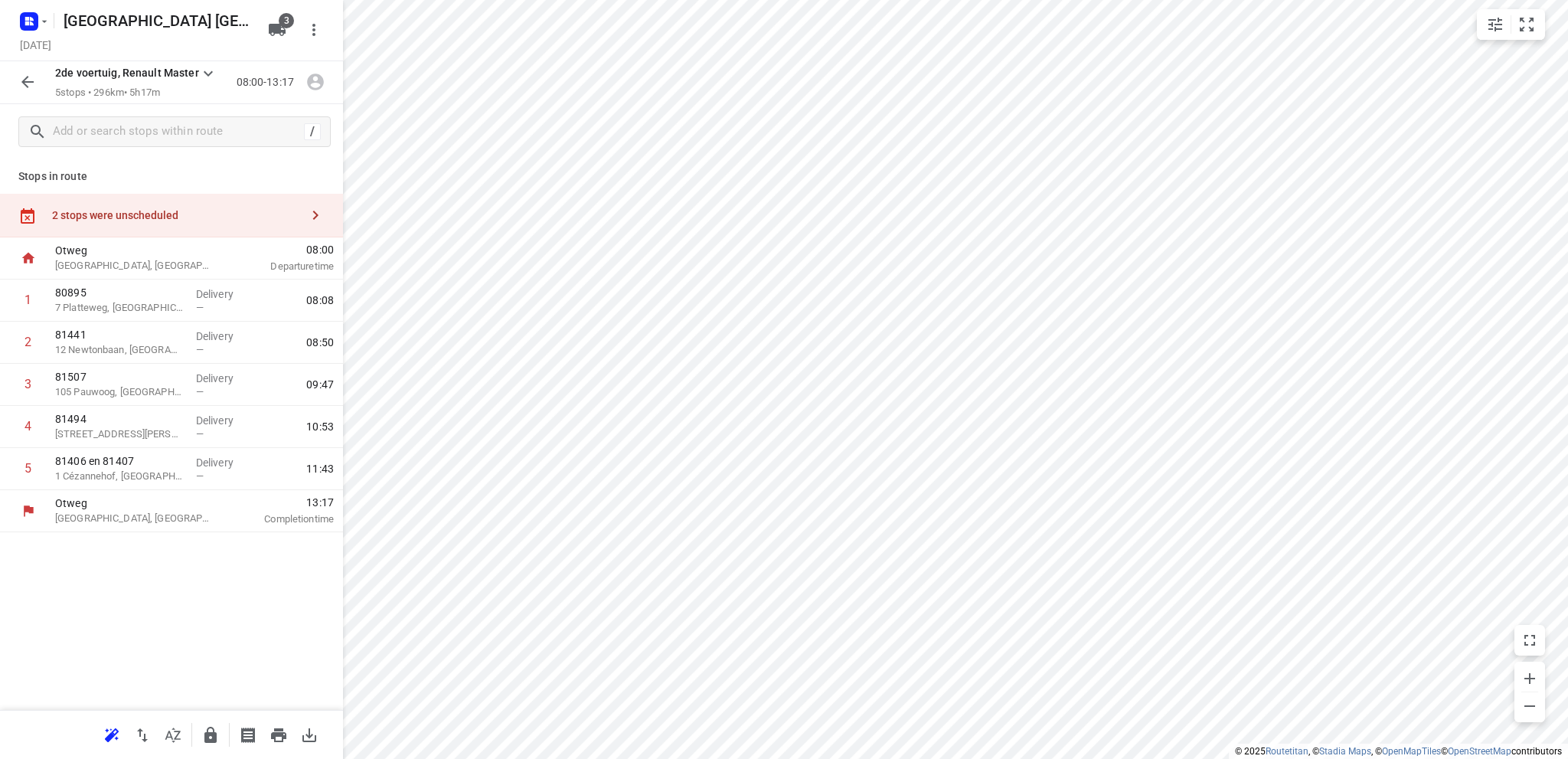
click at [64, 209] on div "2 stops were unscheduled" at bounding box center [176, 215] width 248 height 12
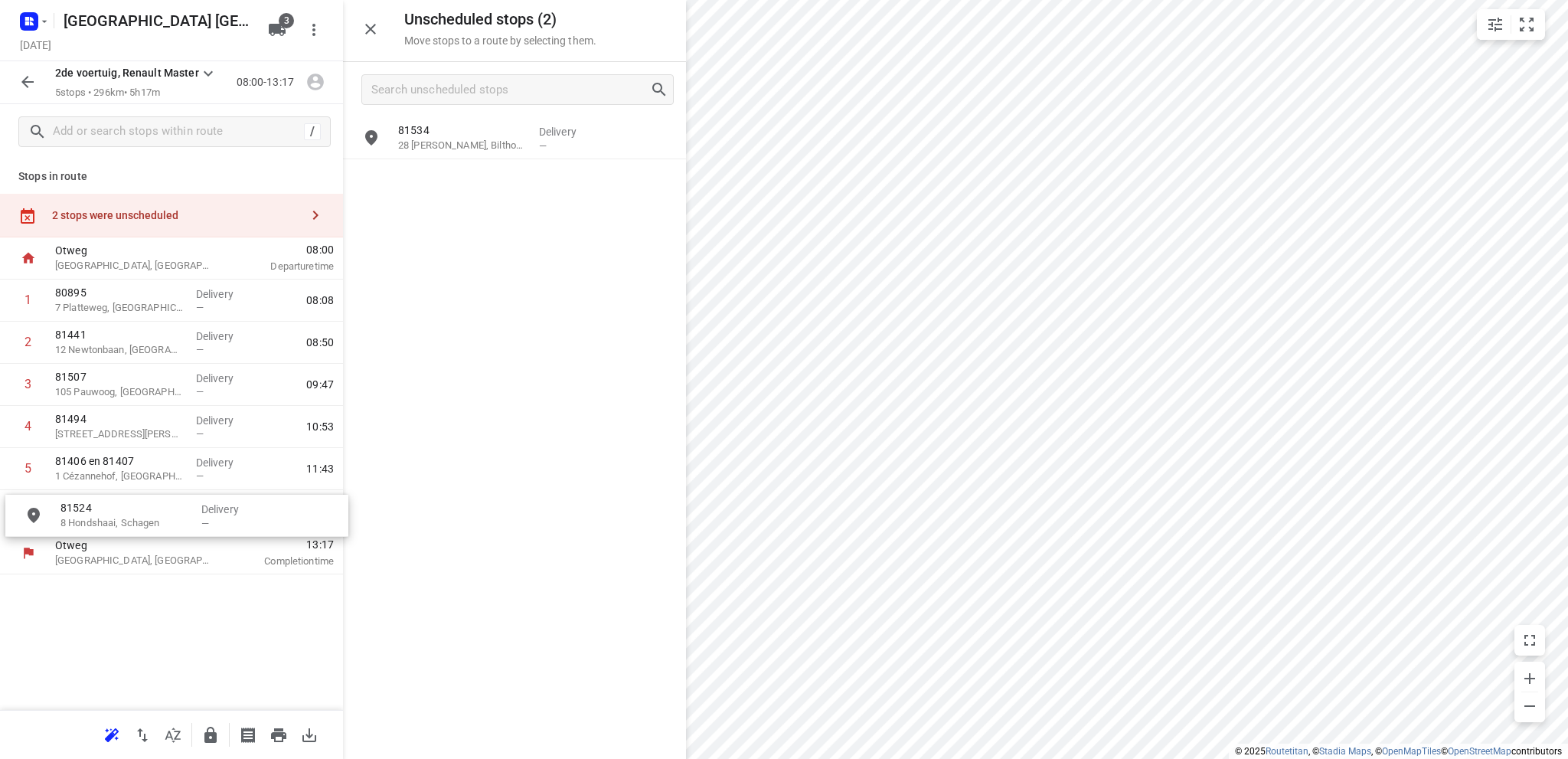
drag, startPoint x: 463, startPoint y: 186, endPoint x: 120, endPoint y: 523, distance: 480.9
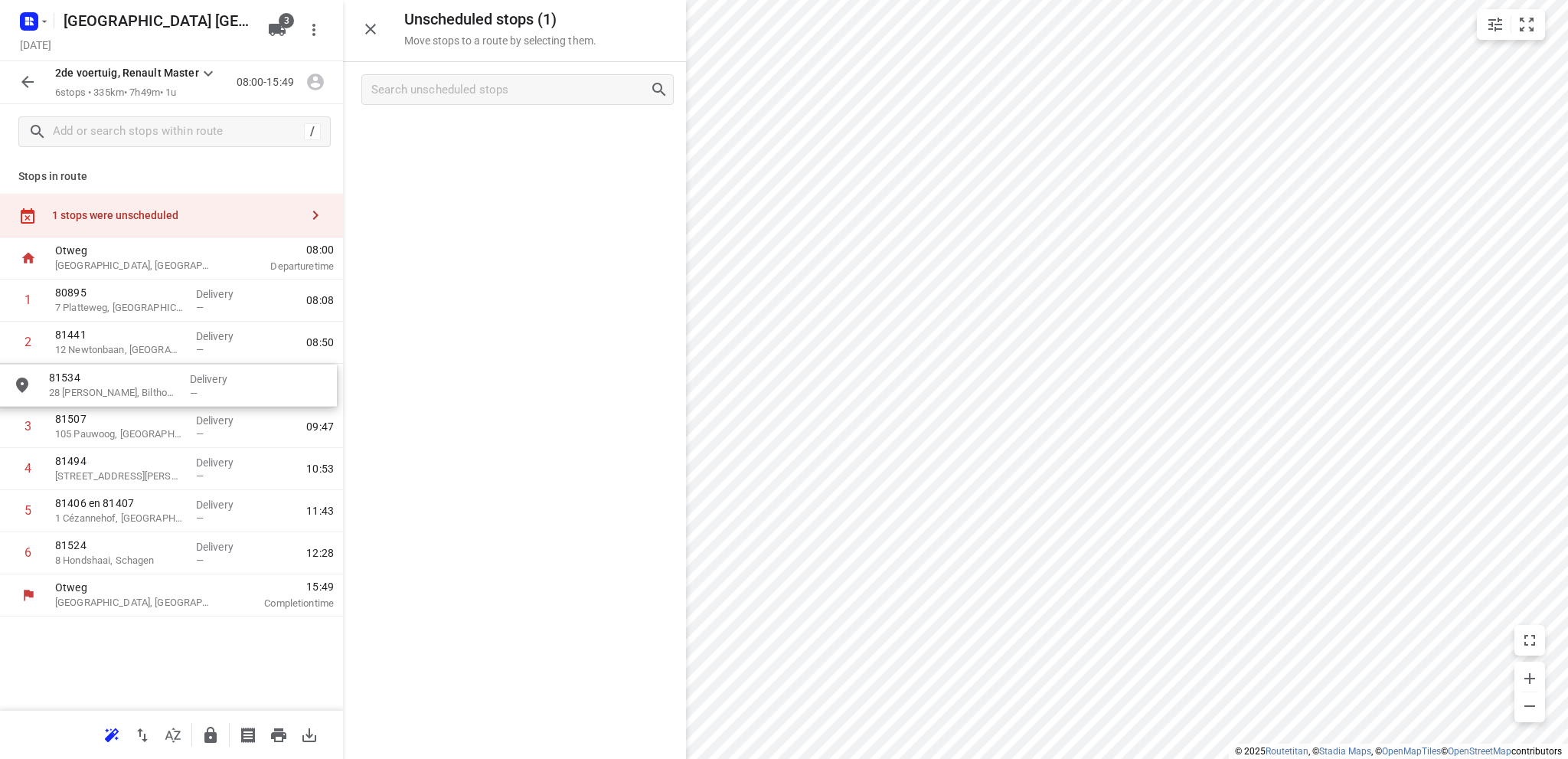
drag, startPoint x: 468, startPoint y: 141, endPoint x: 115, endPoint y: 393, distance: 433.7
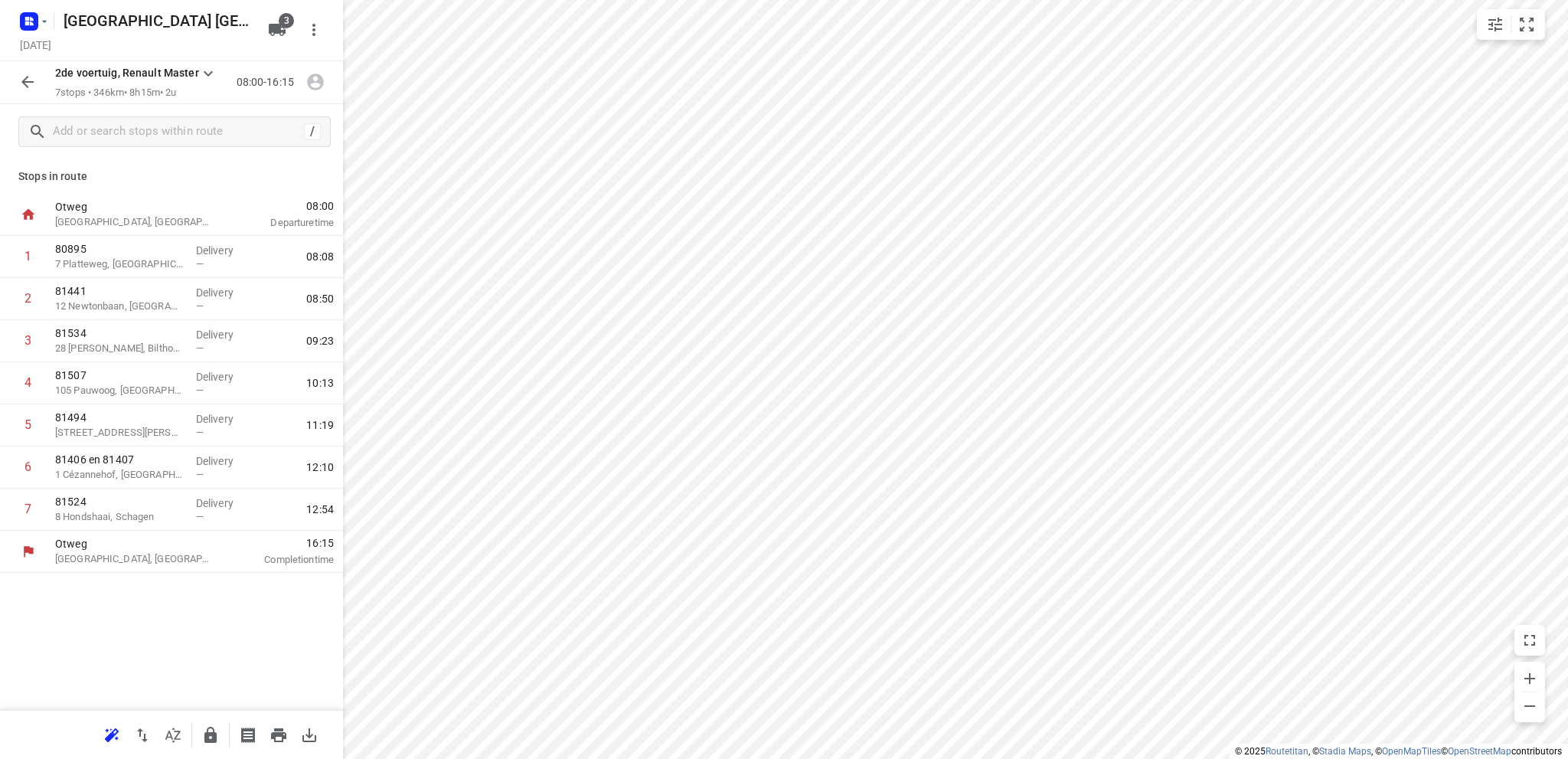
click at [27, 78] on icon "button" at bounding box center [27, 82] width 12 height 12
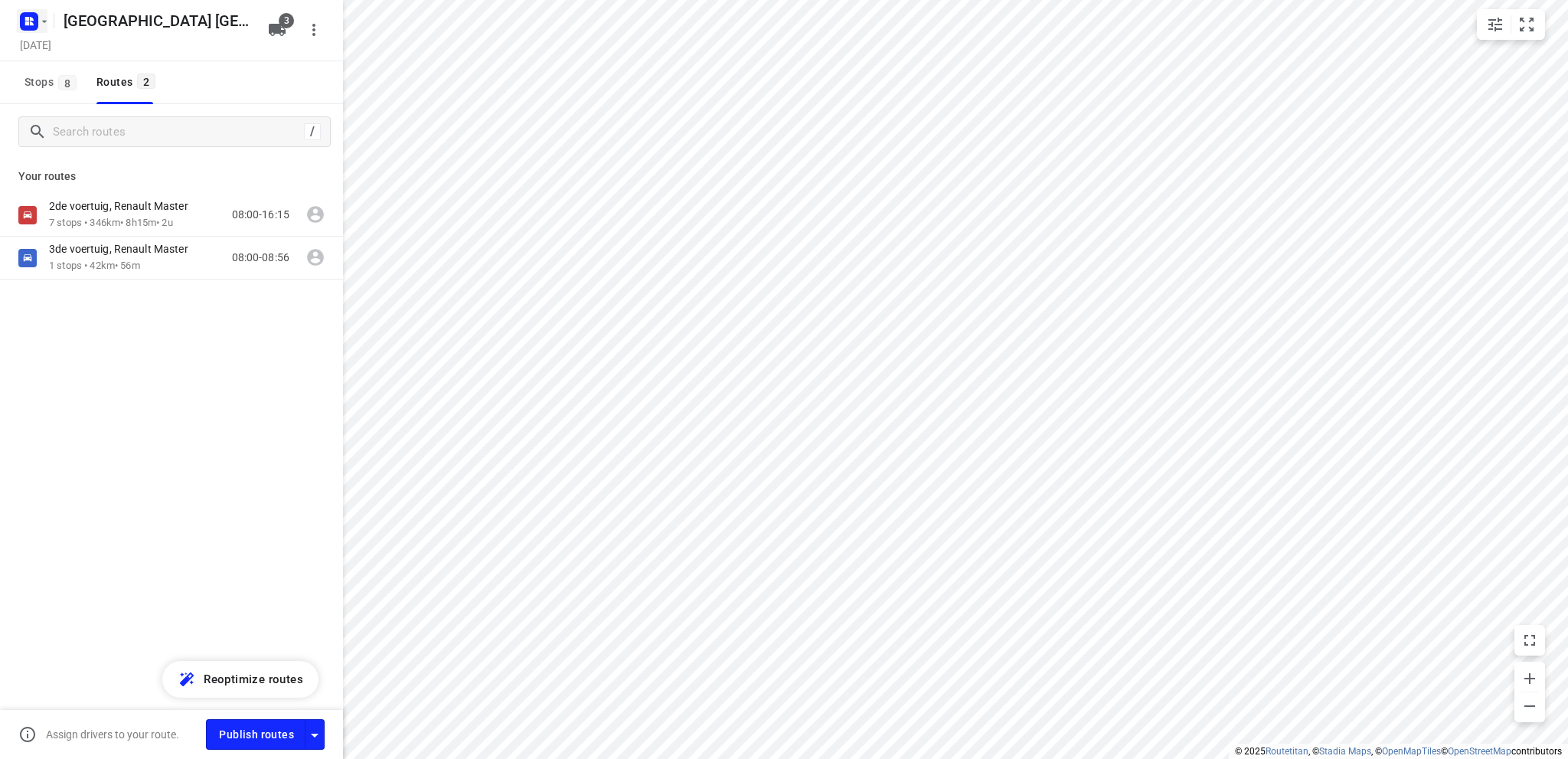
click at [29, 16] on rect "button" at bounding box center [29, 22] width 19 height 19
